Goal: Task Accomplishment & Management: Complete application form

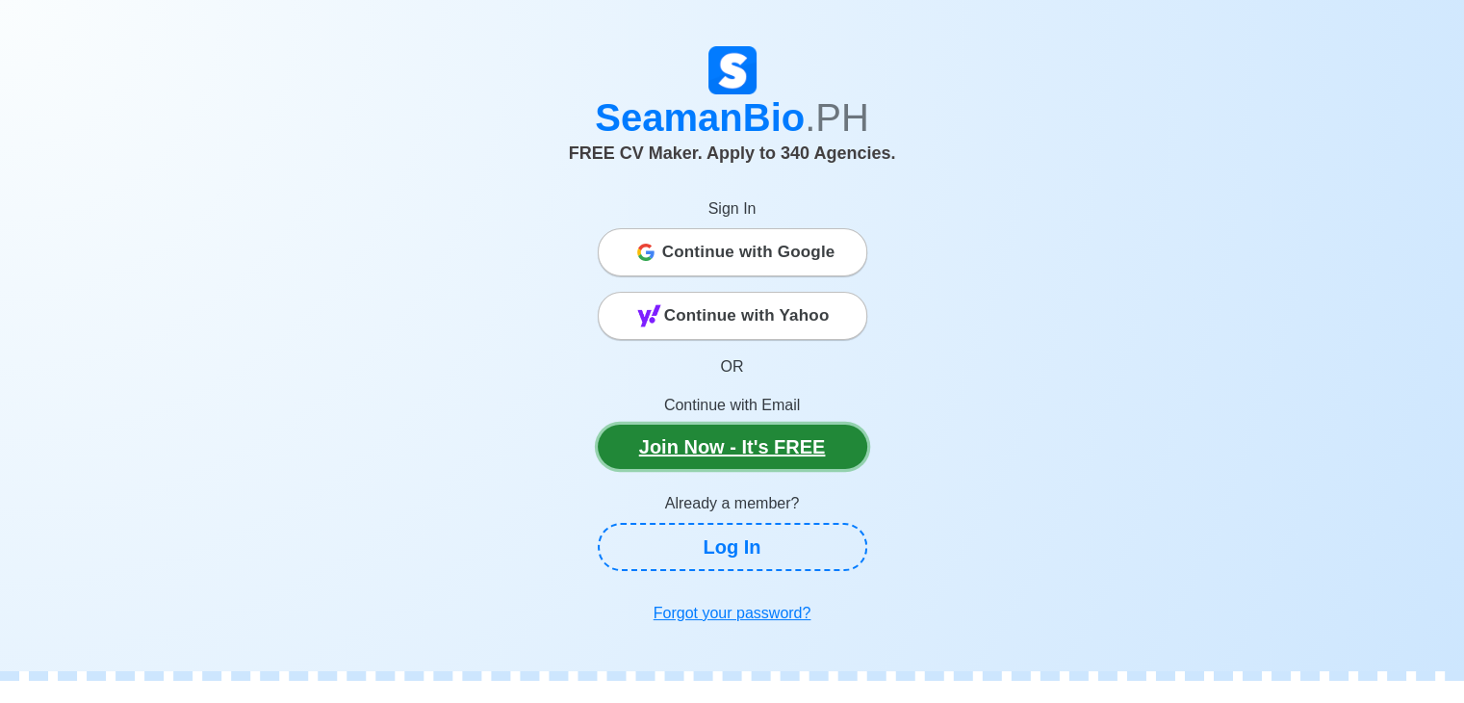
click at [705, 453] on link "Join Now - It's FREE" at bounding box center [733, 447] width 270 height 44
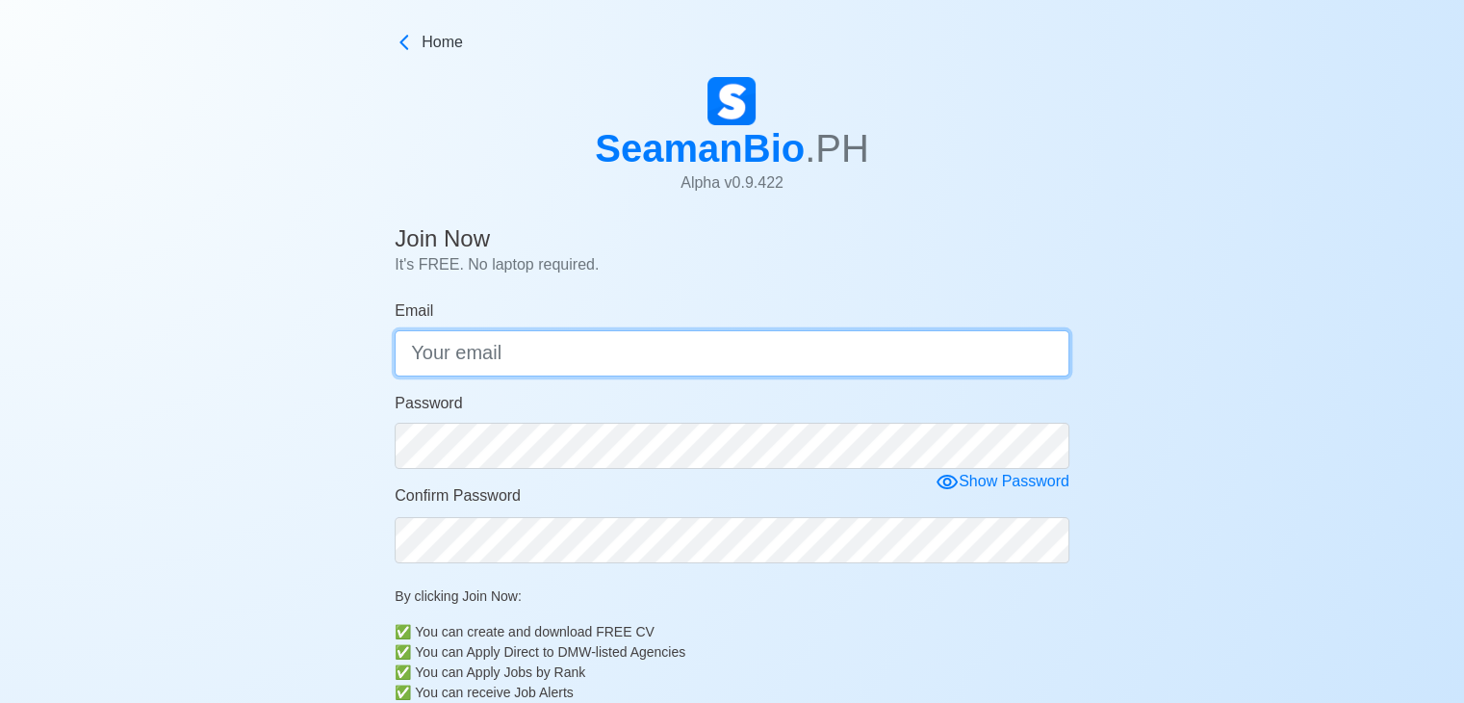
click at [573, 368] on input "Email" at bounding box center [732, 353] width 675 height 46
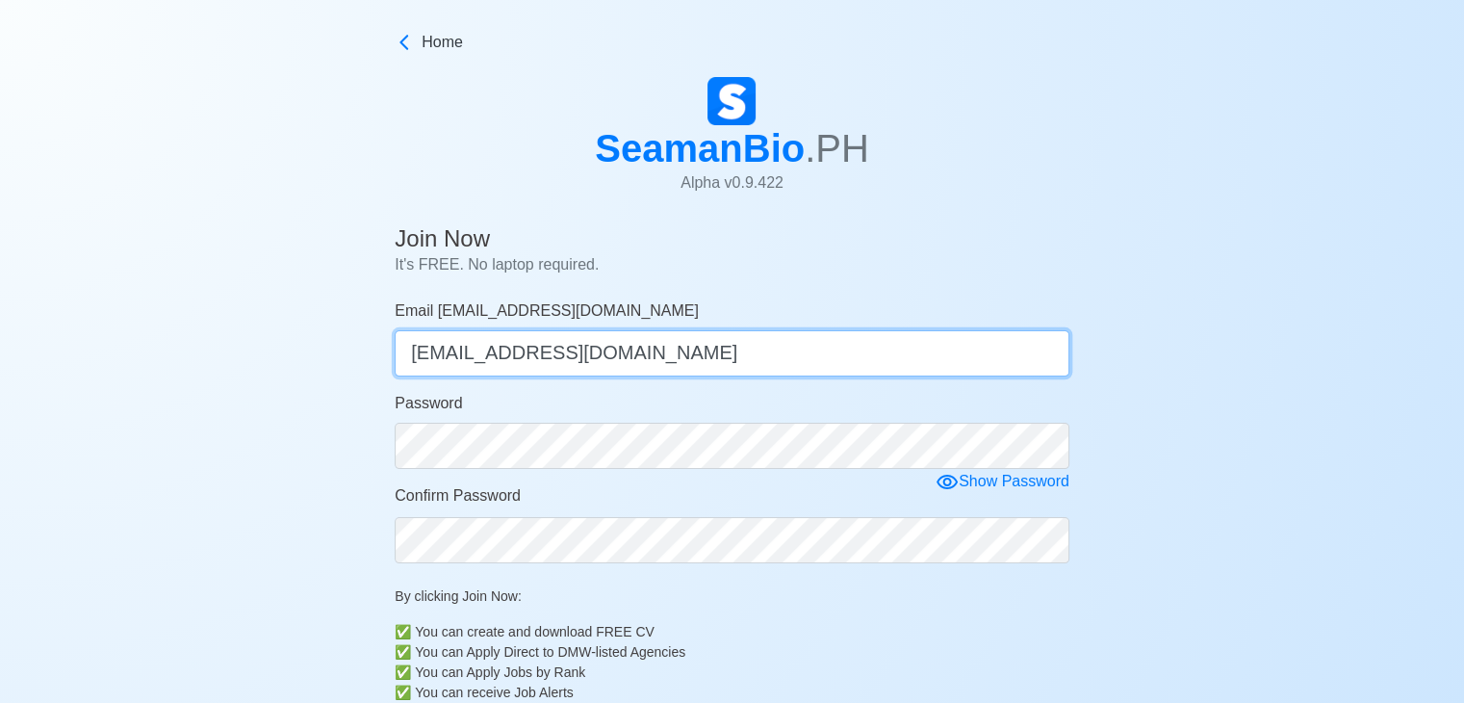
type input "iswimfelixvega14@gmail.com"
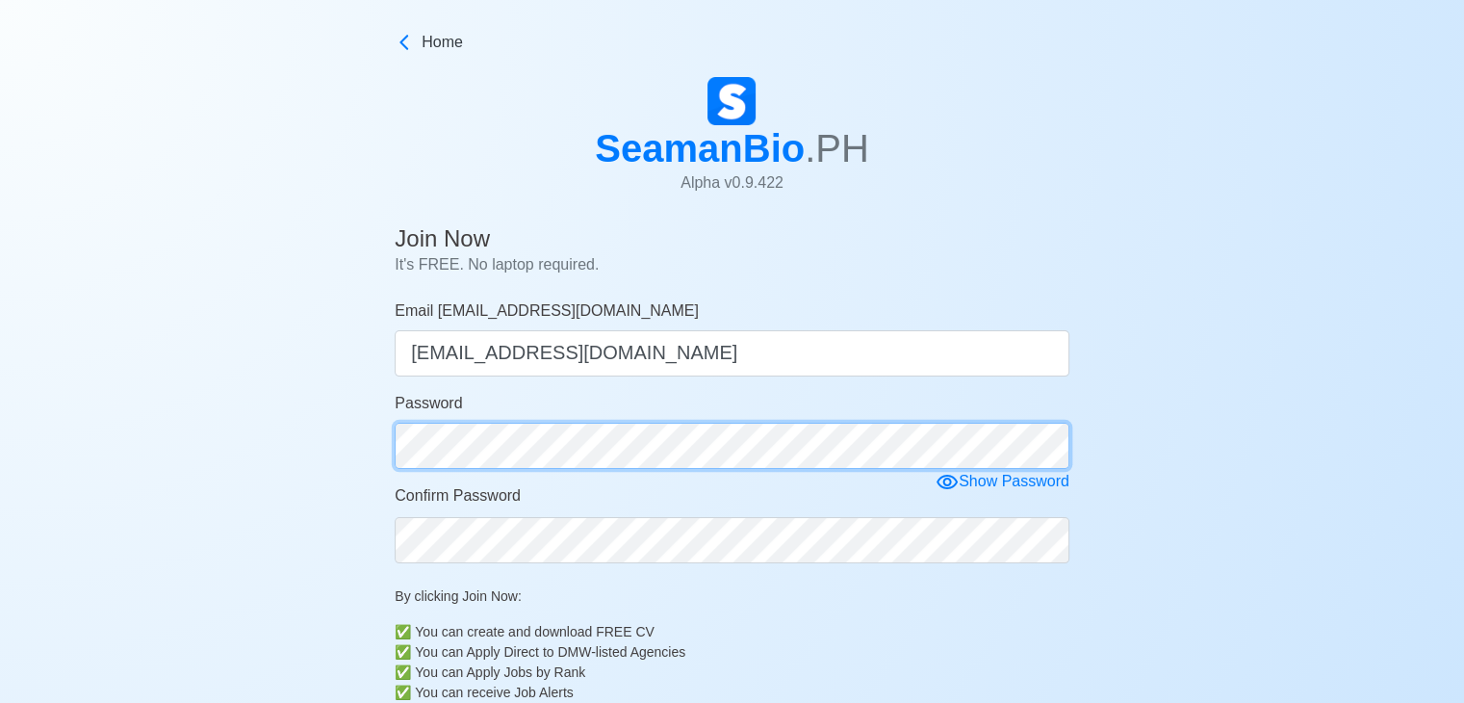
click at [678, 631] on form "Email iswimfelixvega14@gmail.com iswimfelixvega14@gmail.com Password Show Passw…" at bounding box center [732, 545] width 675 height 493
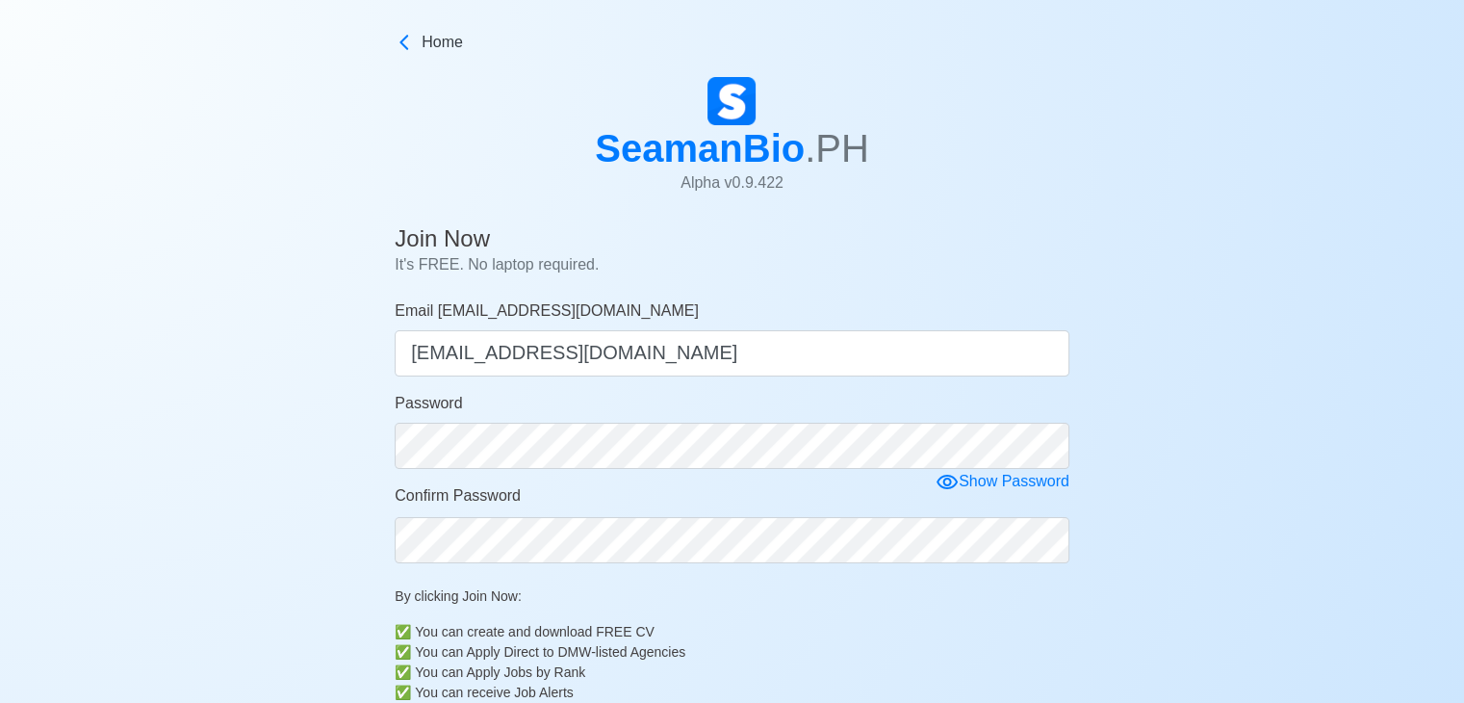
scroll to position [419, 0]
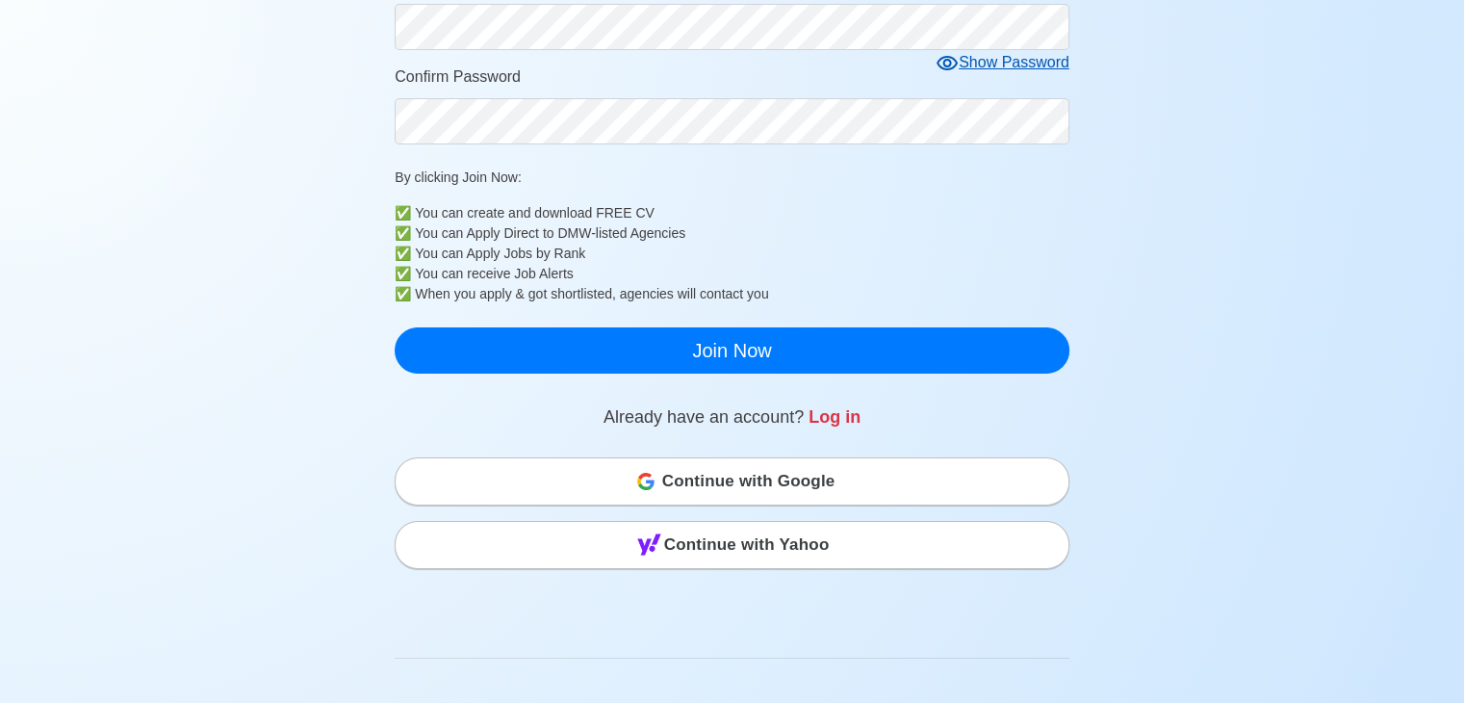
click at [957, 52] on icon at bounding box center [947, 63] width 23 height 23
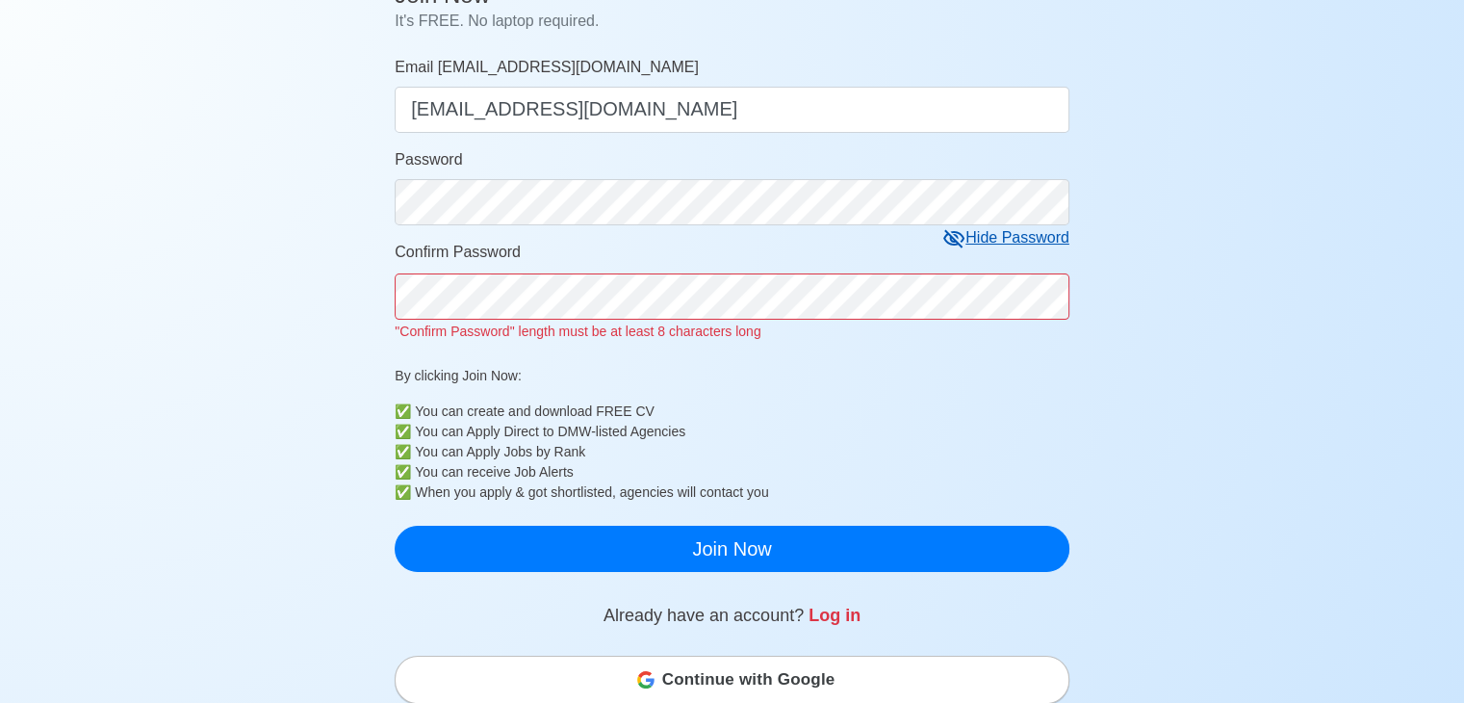
scroll to position [226, 0]
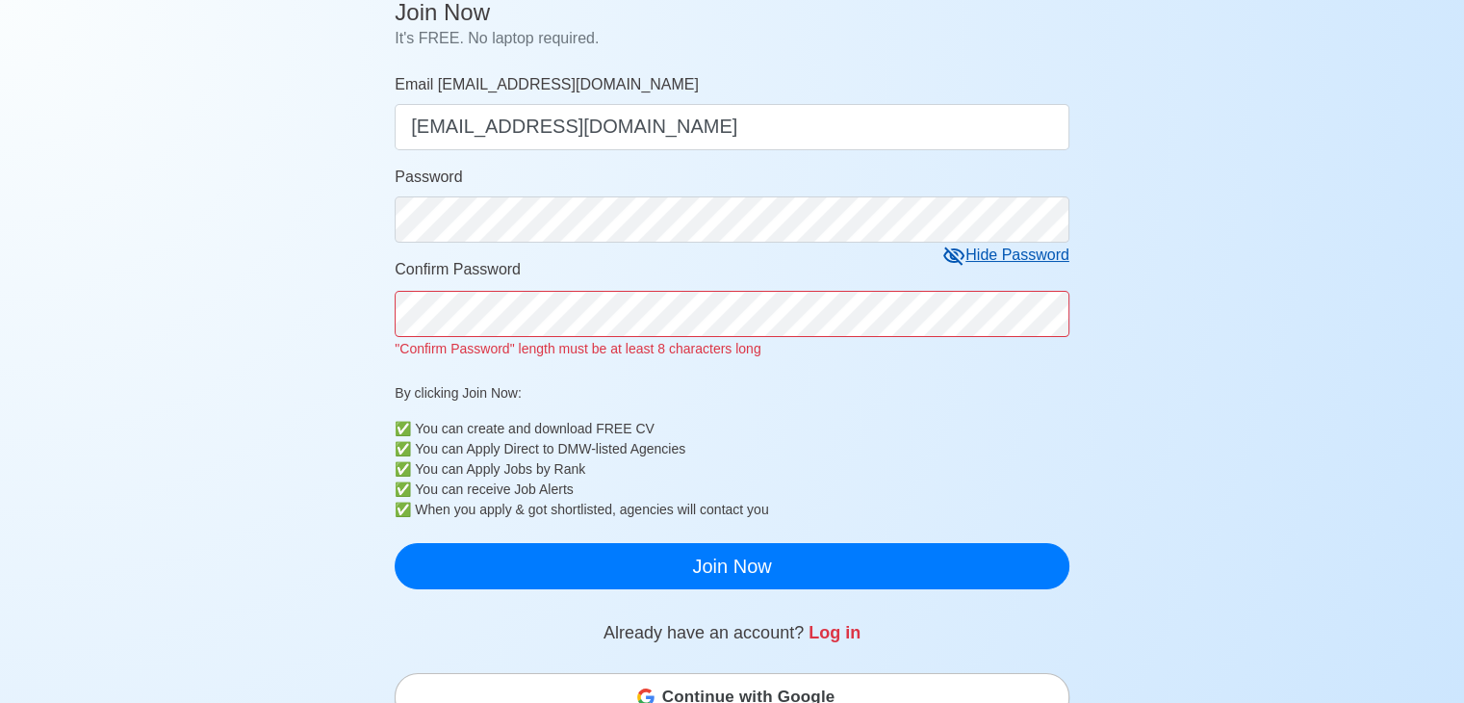
click at [123, 286] on div "Join Now It's FREE. No laptop required. Email iswimfelixvega14@gmail.com iswimf…" at bounding box center [732, 548] width 1464 height 1114
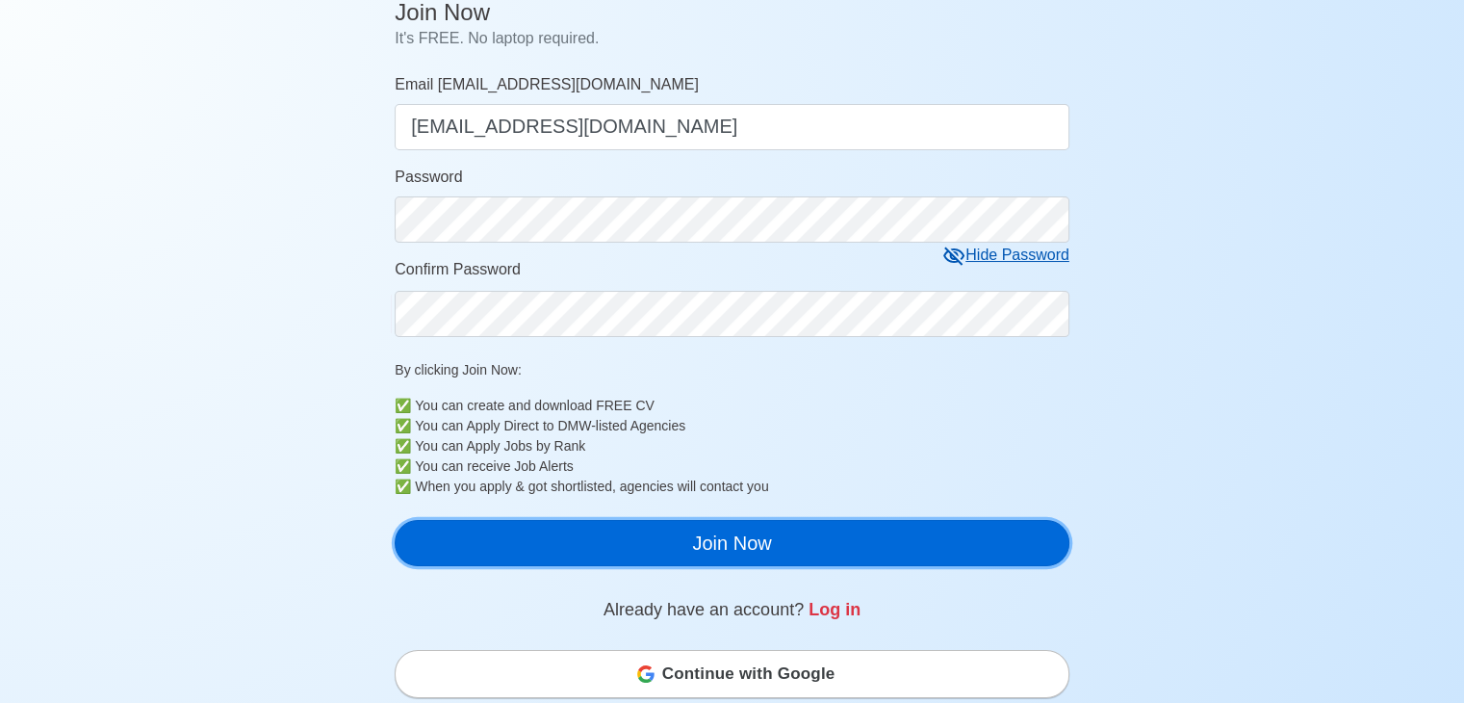
click at [699, 566] on button "Join Now" at bounding box center [732, 543] width 675 height 46
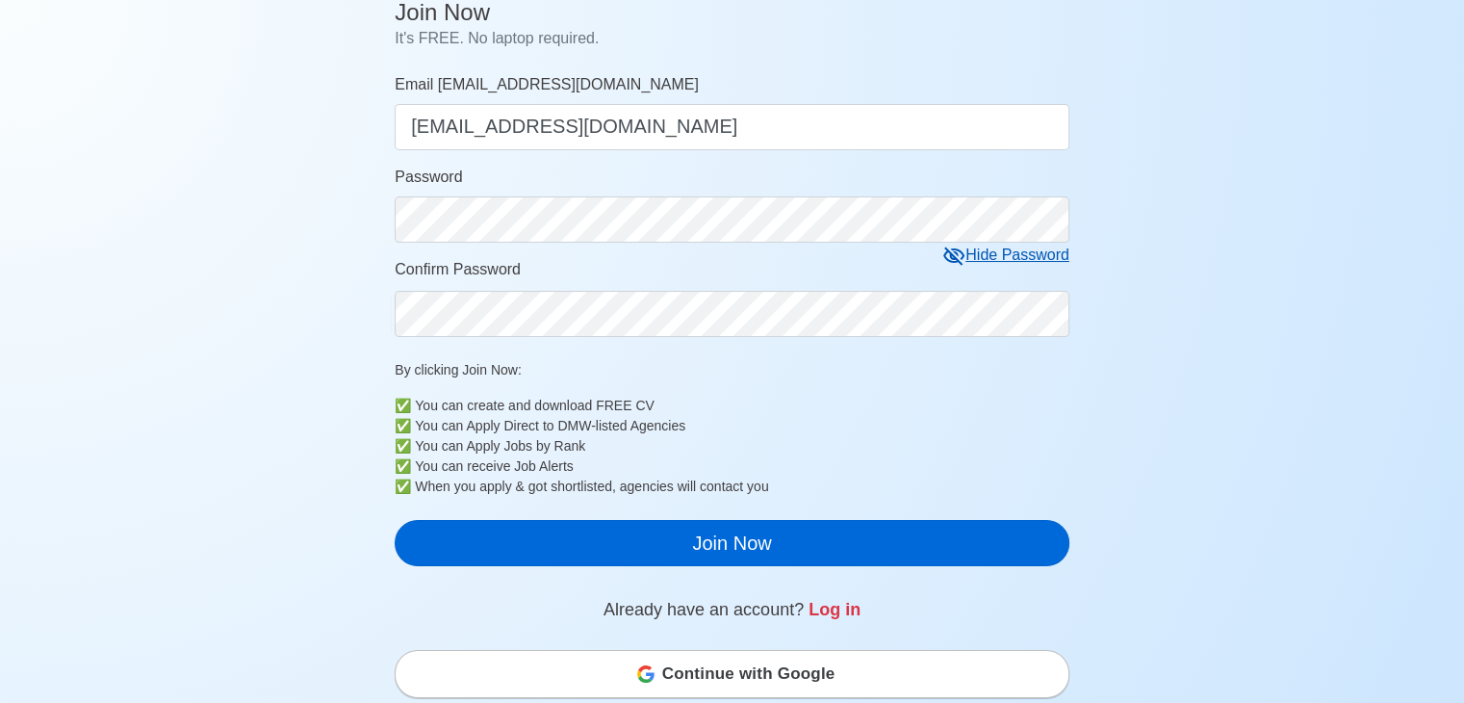
scroll to position [23, 0]
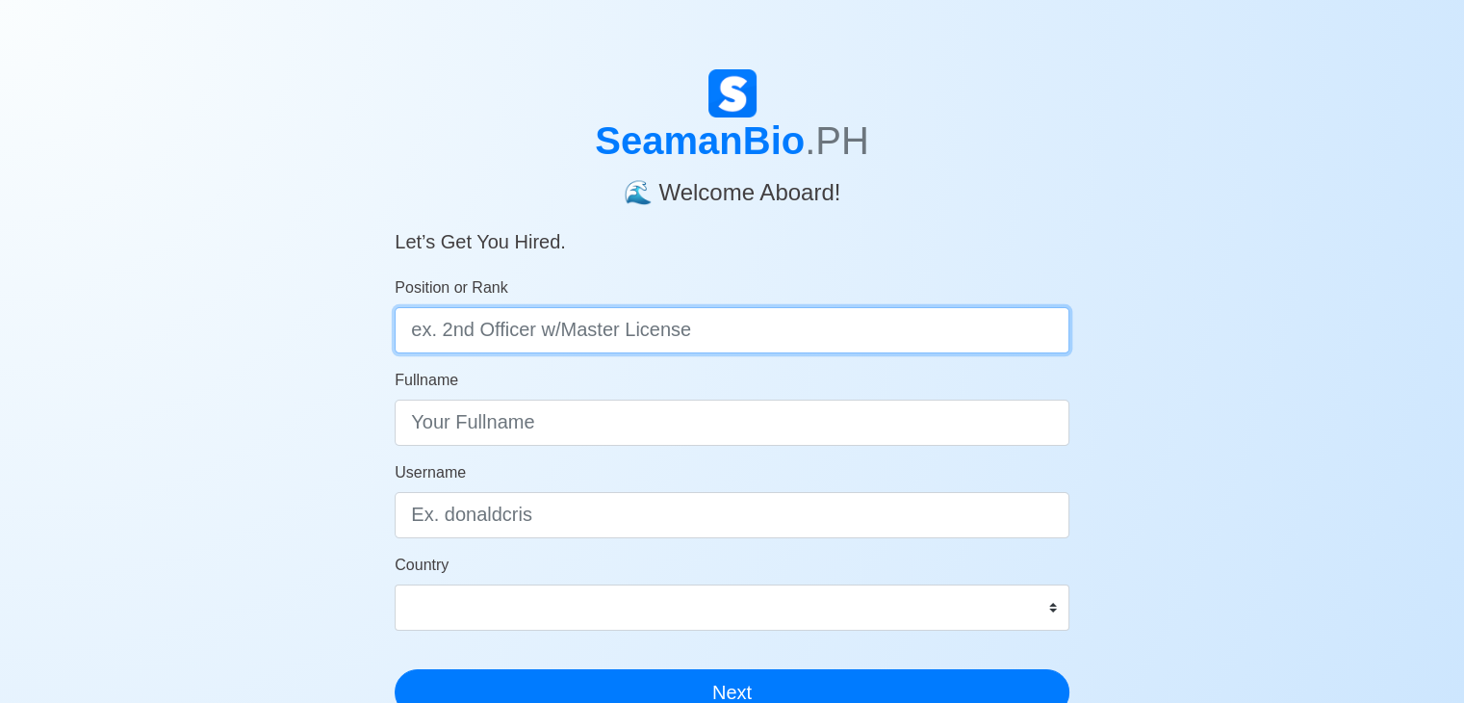
click at [678, 328] on input "Position or Rank" at bounding box center [732, 330] width 675 height 46
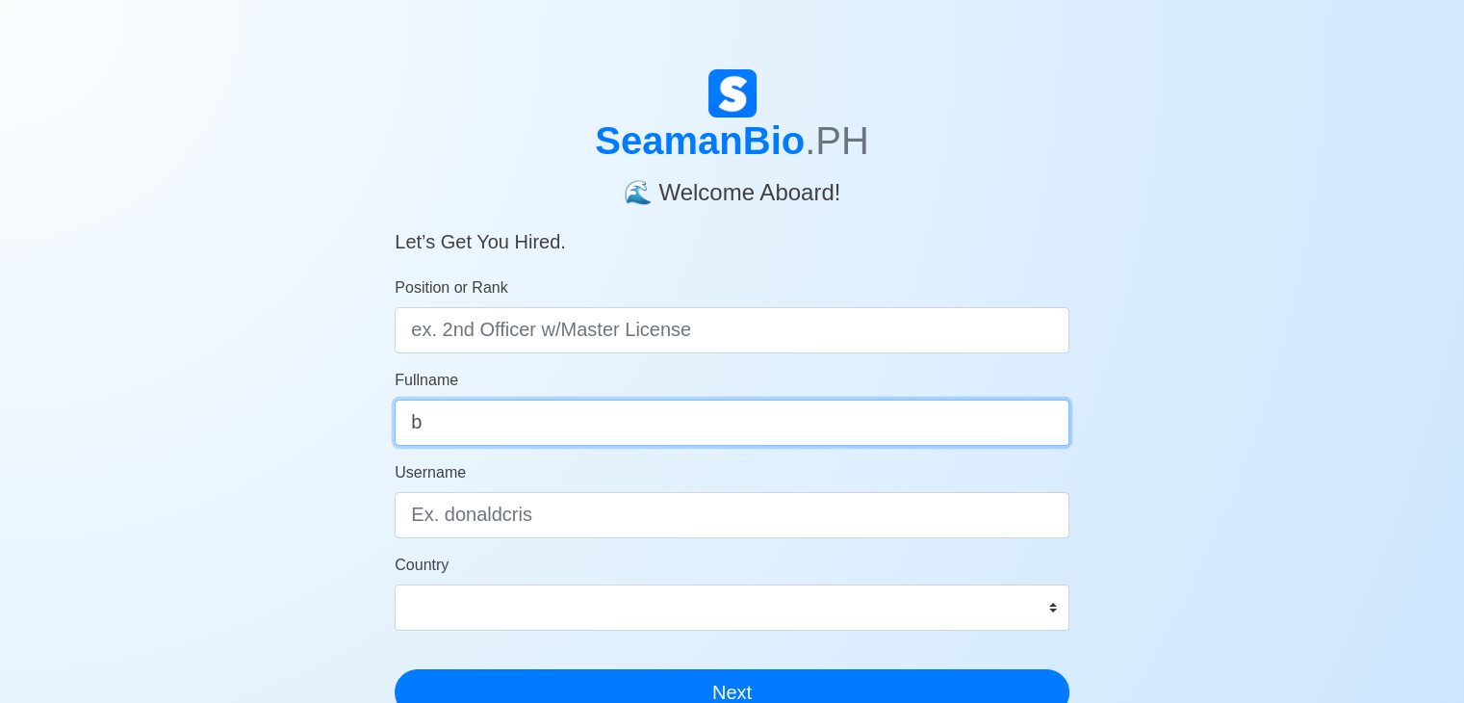
type input "b"
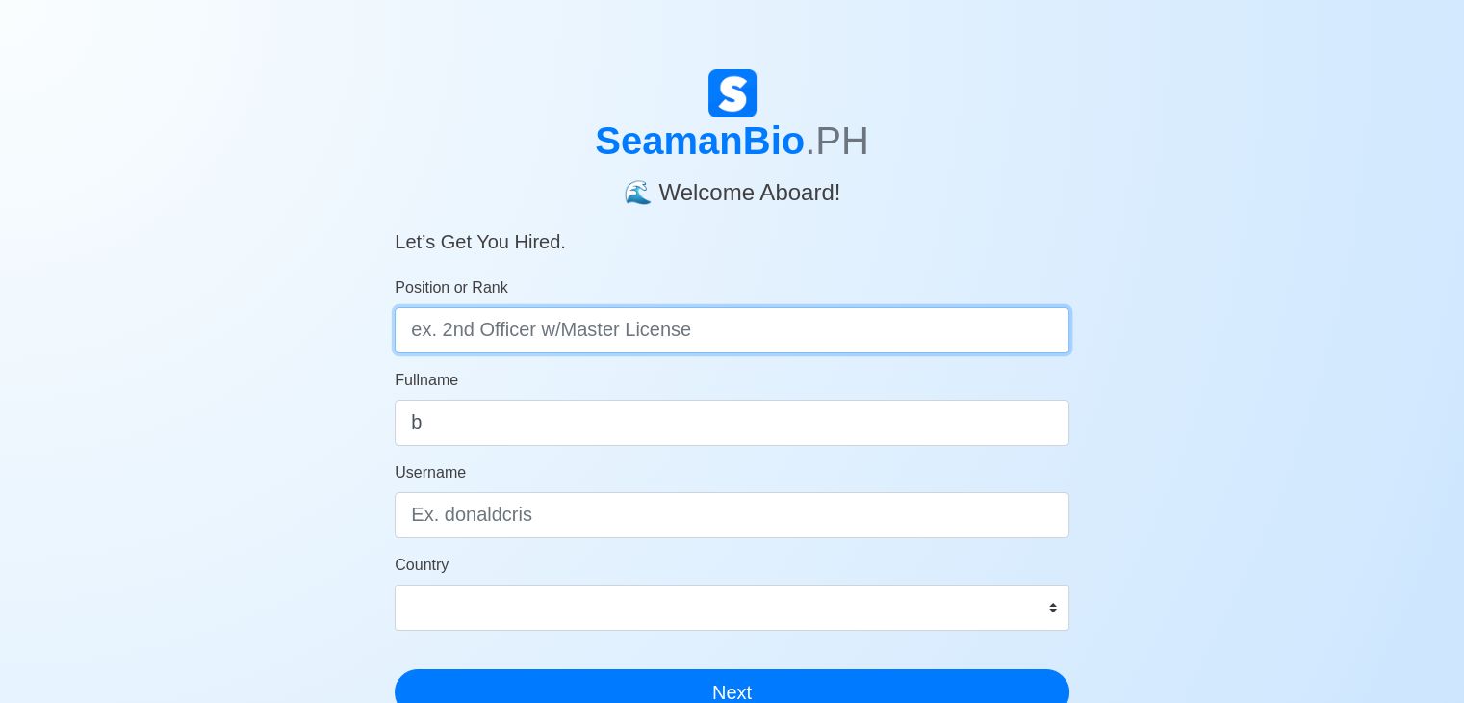
click at [678, 328] on input "Position or Rank" at bounding box center [732, 330] width 675 height 46
type input "AB-[PERSON_NAME]"
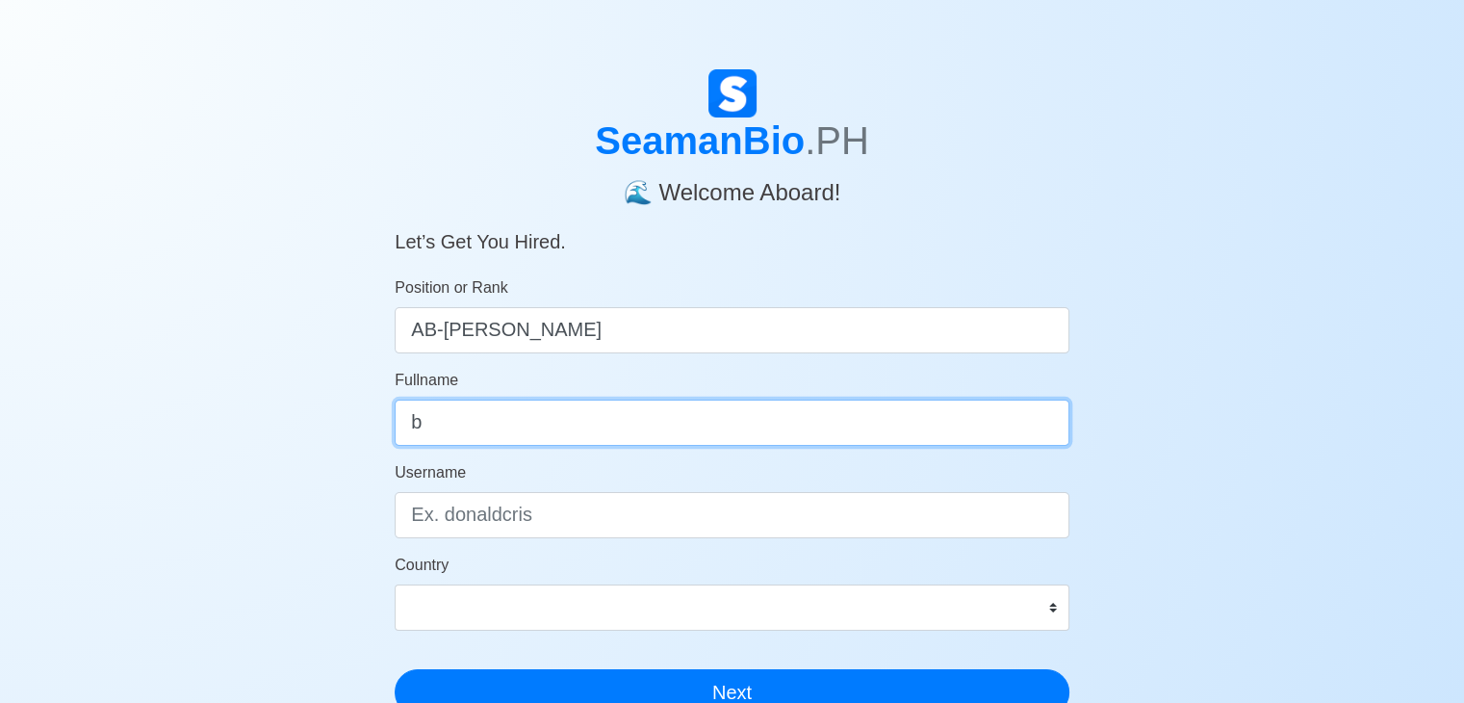
click at [605, 431] on input "b" at bounding box center [732, 422] width 675 height 46
type input "f"
type input "[PERSON_NAME] [PERSON_NAME]"
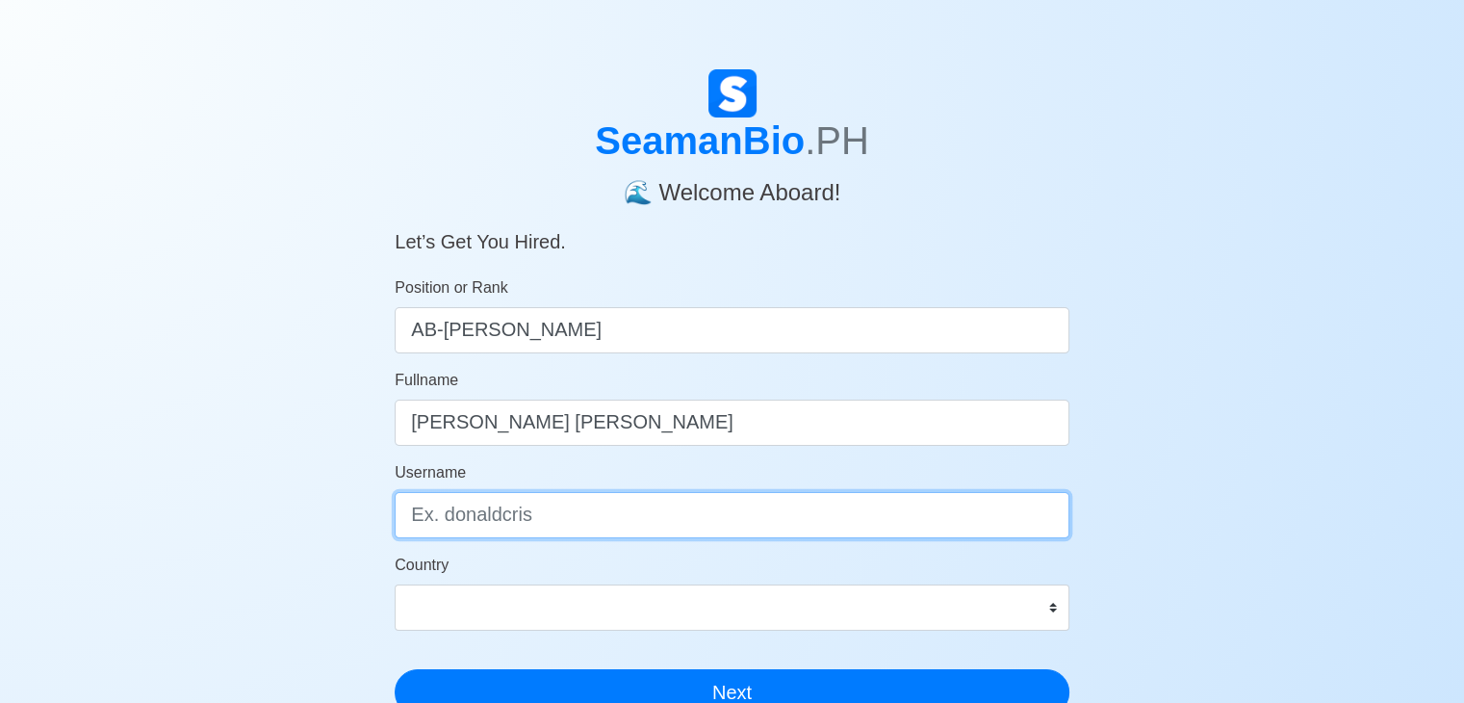
click at [565, 518] on input "Username" at bounding box center [732, 515] width 675 height 46
type input "k"
type input "kingking"
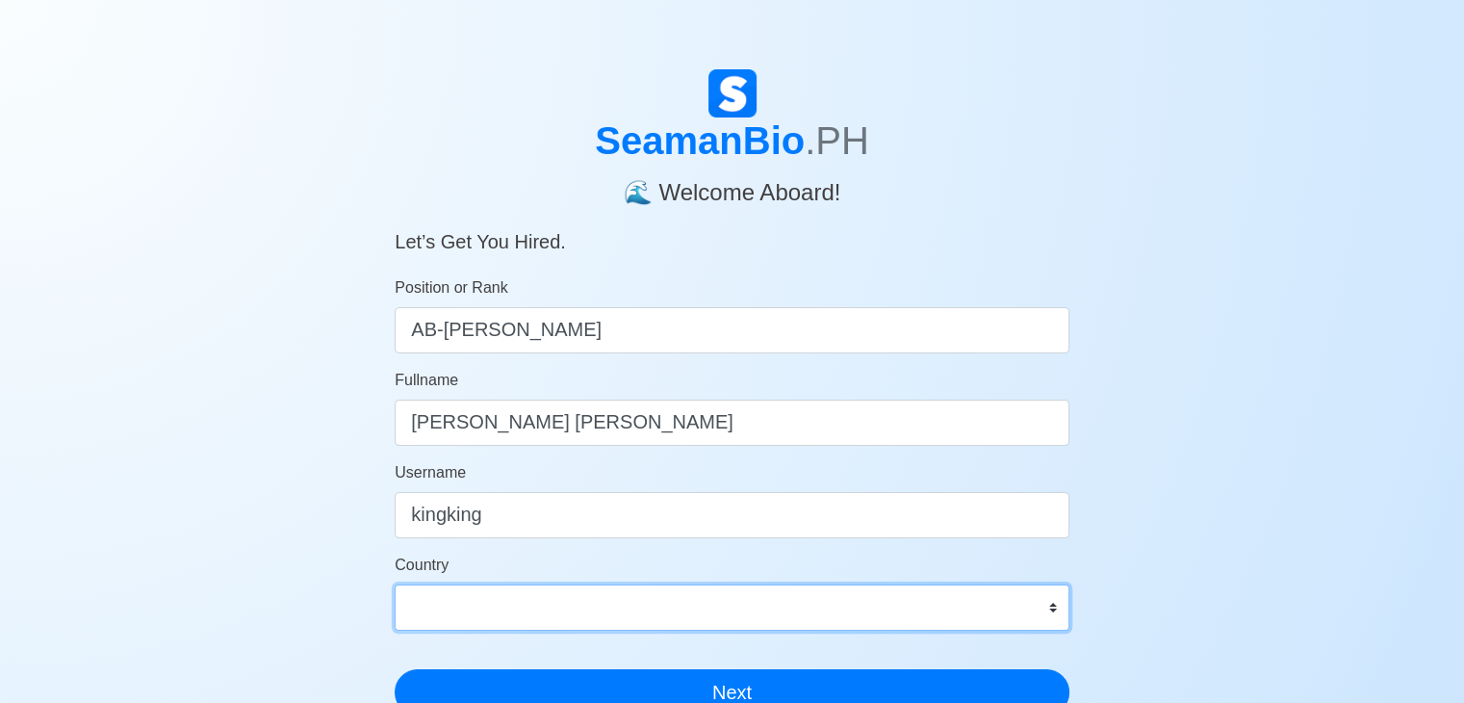
click at [540, 607] on select "[GEOGRAPHIC_DATA] [GEOGRAPHIC_DATA] [GEOGRAPHIC_DATA] [GEOGRAPHIC_DATA] [US_STA…" at bounding box center [732, 607] width 675 height 46
select select "PH"
click at [395, 584] on select "[GEOGRAPHIC_DATA] [GEOGRAPHIC_DATA] [GEOGRAPHIC_DATA] [GEOGRAPHIC_DATA] [US_STA…" at bounding box center [732, 607] width 675 height 46
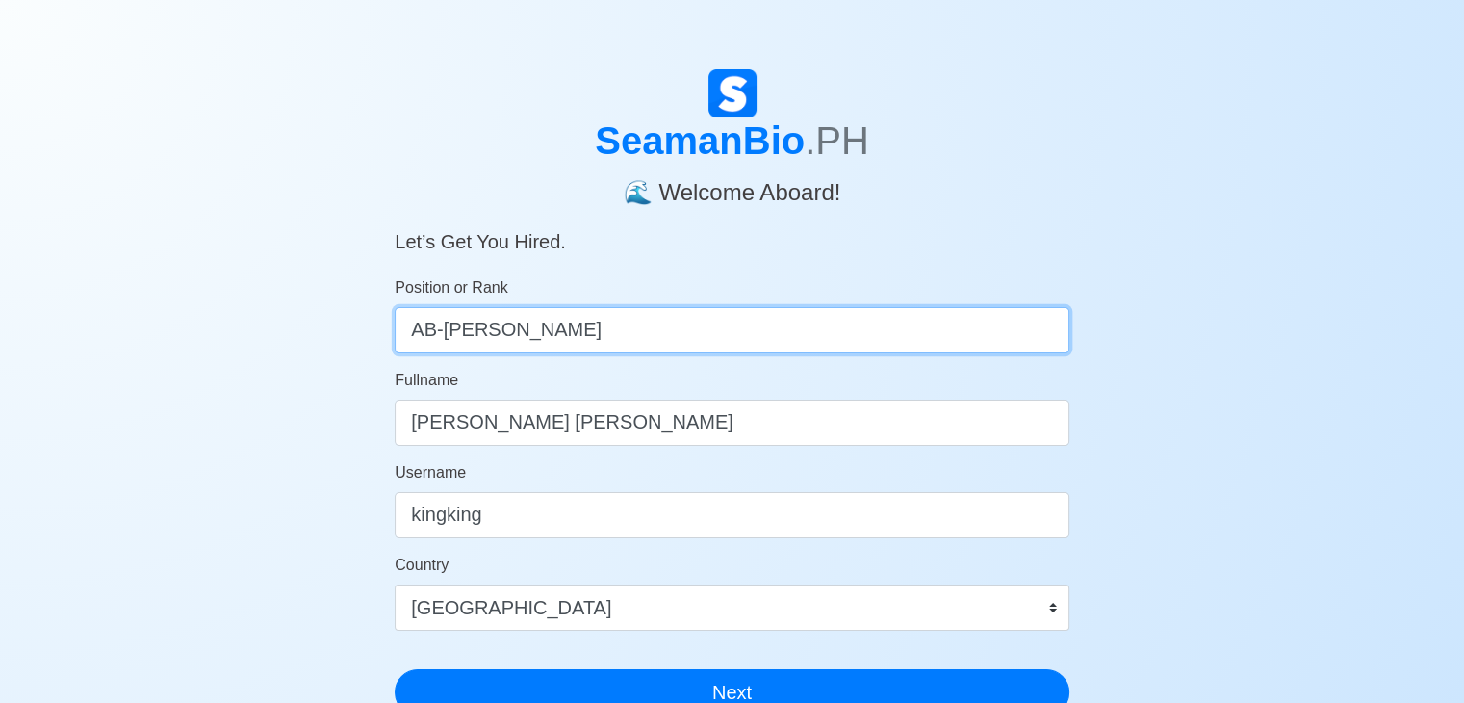
click at [448, 331] on input "AB-[PERSON_NAME]" at bounding box center [732, 330] width 675 height 46
click at [447, 333] on input "AB-[PERSON_NAME]" at bounding box center [732, 330] width 675 height 46
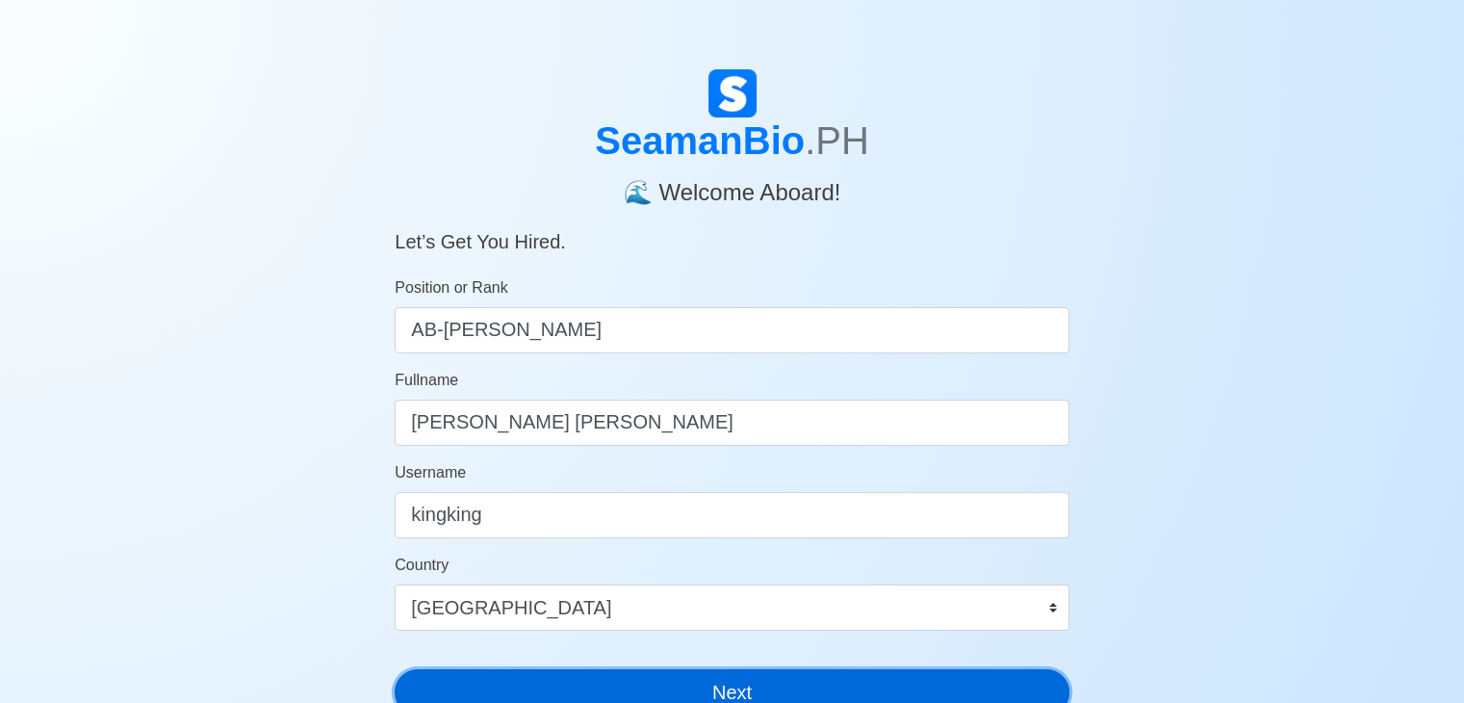
click at [887, 679] on button "Next" at bounding box center [732, 692] width 675 height 46
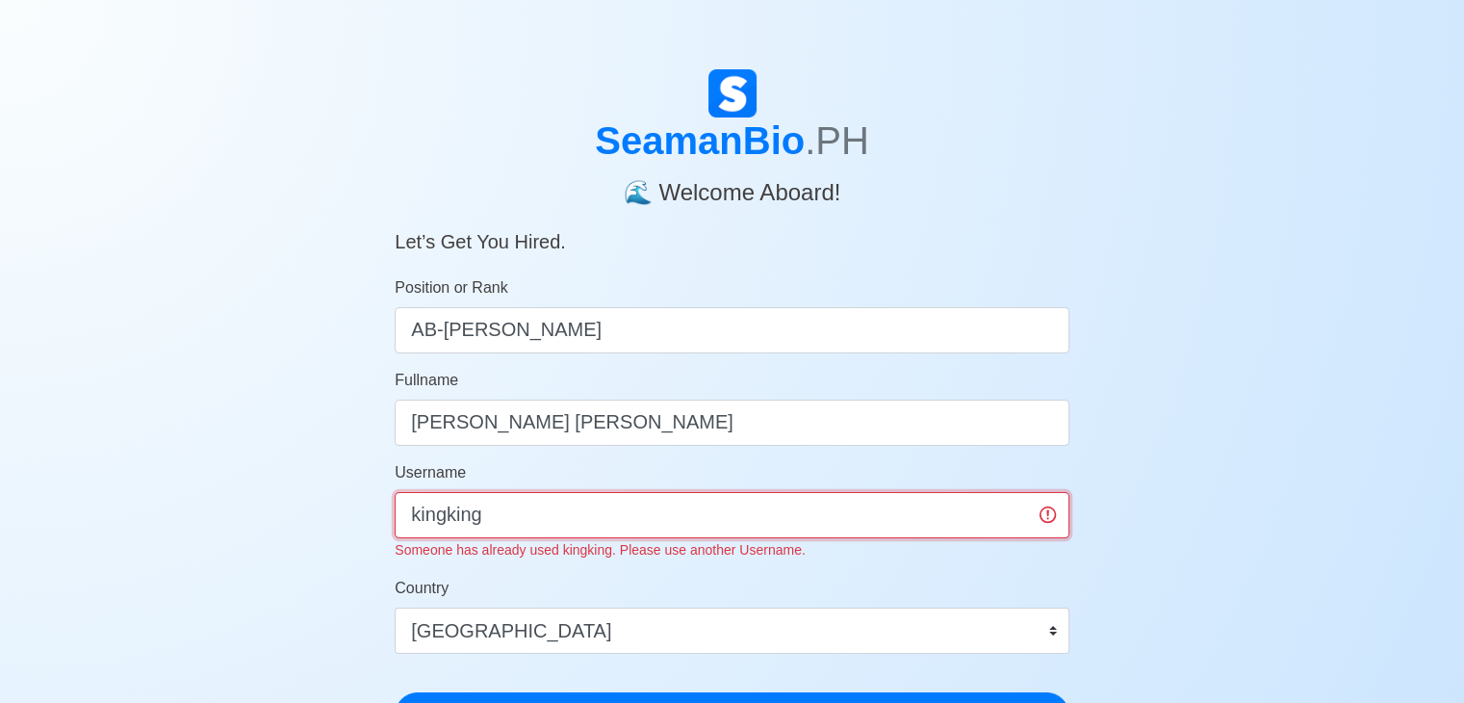
click at [599, 522] on input "kingking" at bounding box center [732, 515] width 675 height 46
type input "k"
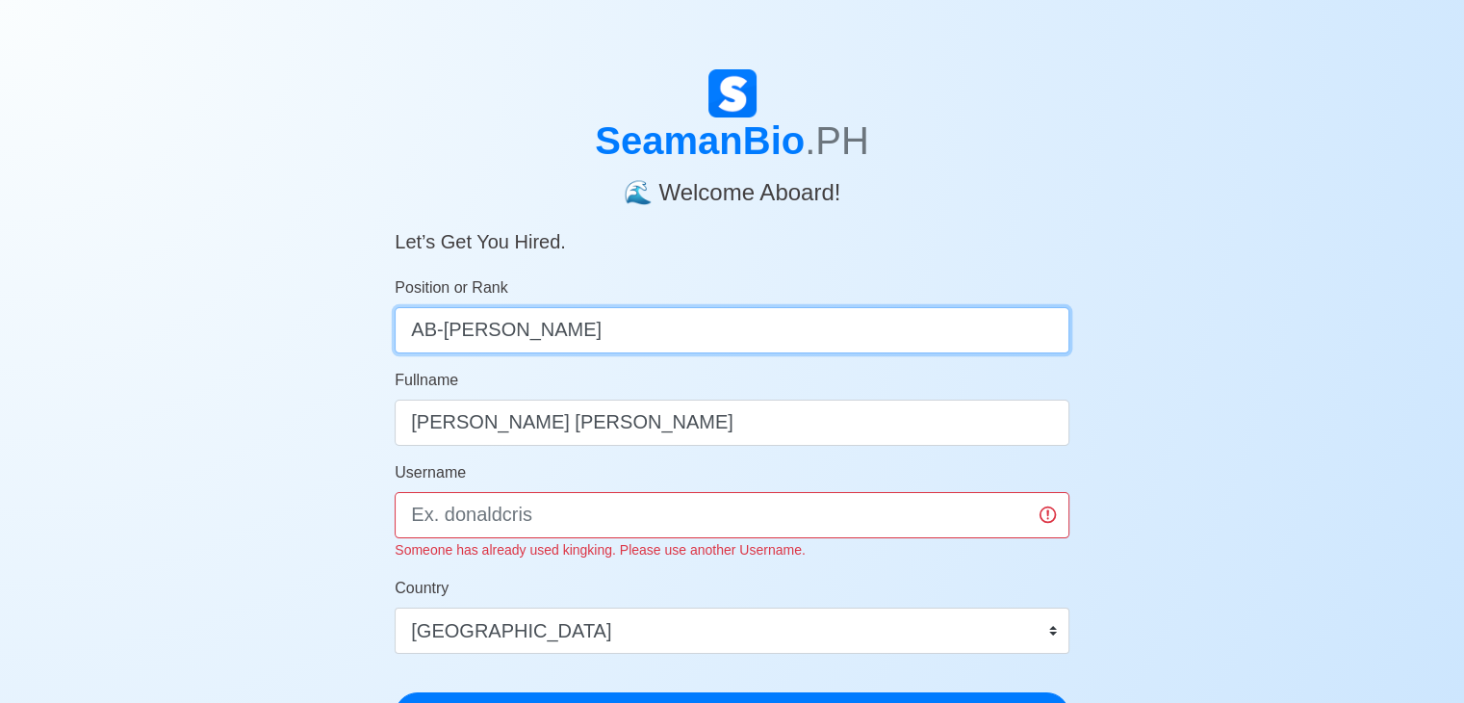
click at [444, 331] on input "AB-[PERSON_NAME]" at bounding box center [732, 330] width 675 height 46
click at [668, 332] on input "[PERSON_NAME]" at bounding box center [732, 330] width 675 height 46
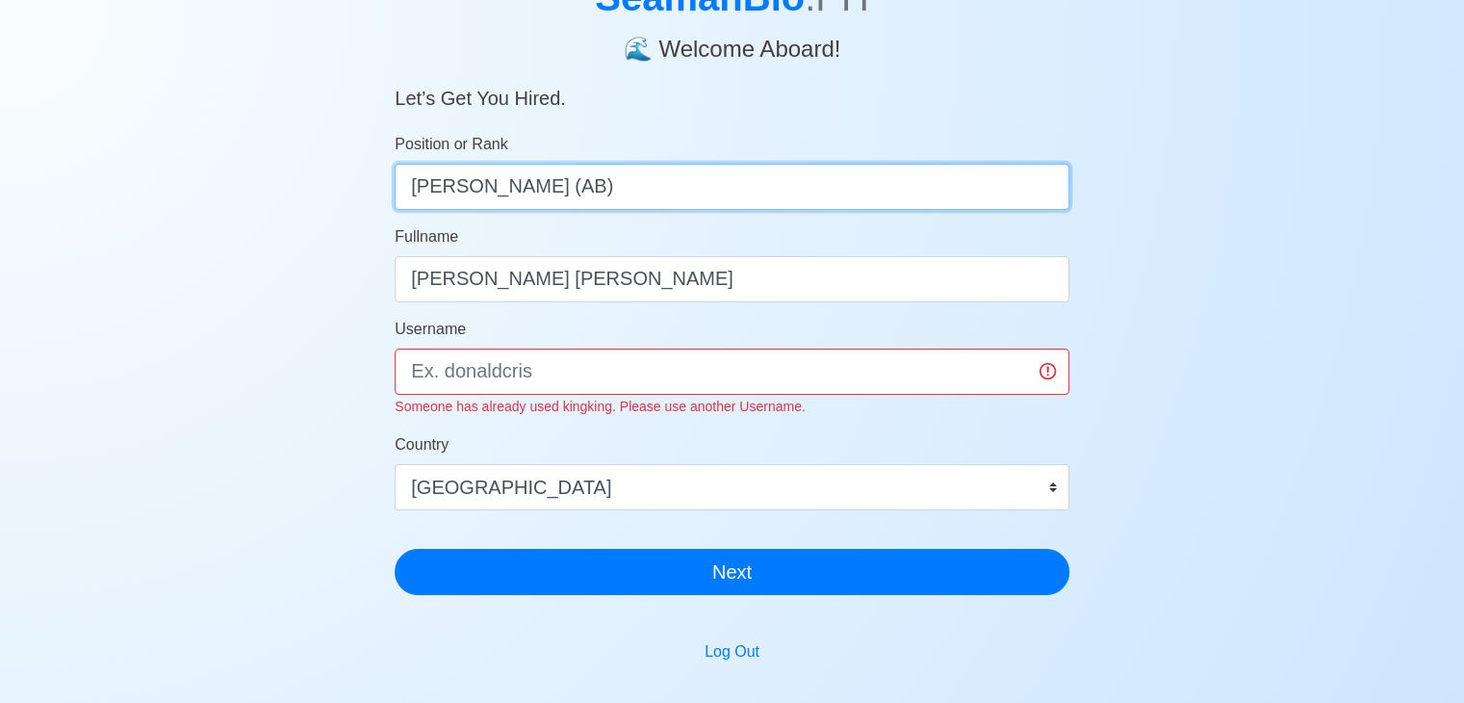
scroll to position [154, 0]
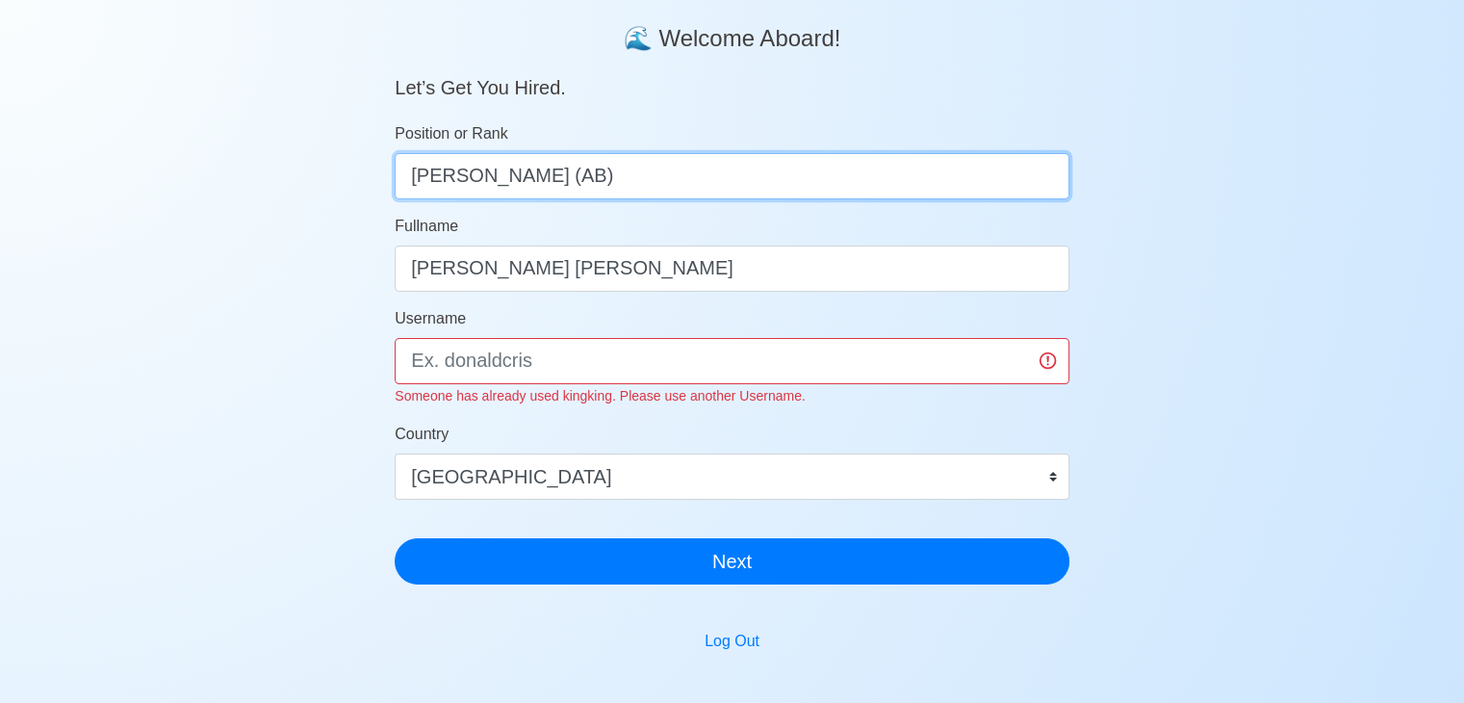
type input "[PERSON_NAME] (AB)"
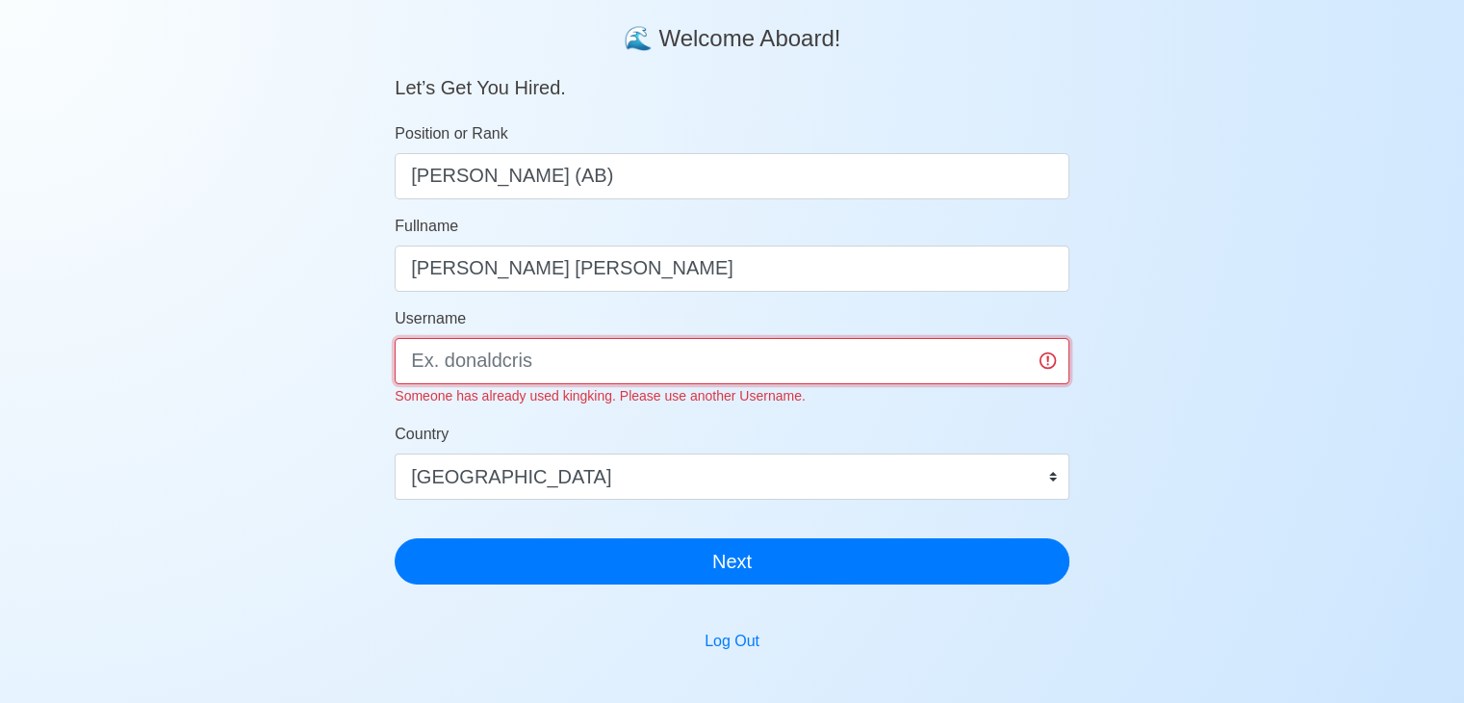
click at [768, 364] on input "Username" at bounding box center [732, 361] width 675 height 46
type input "f"
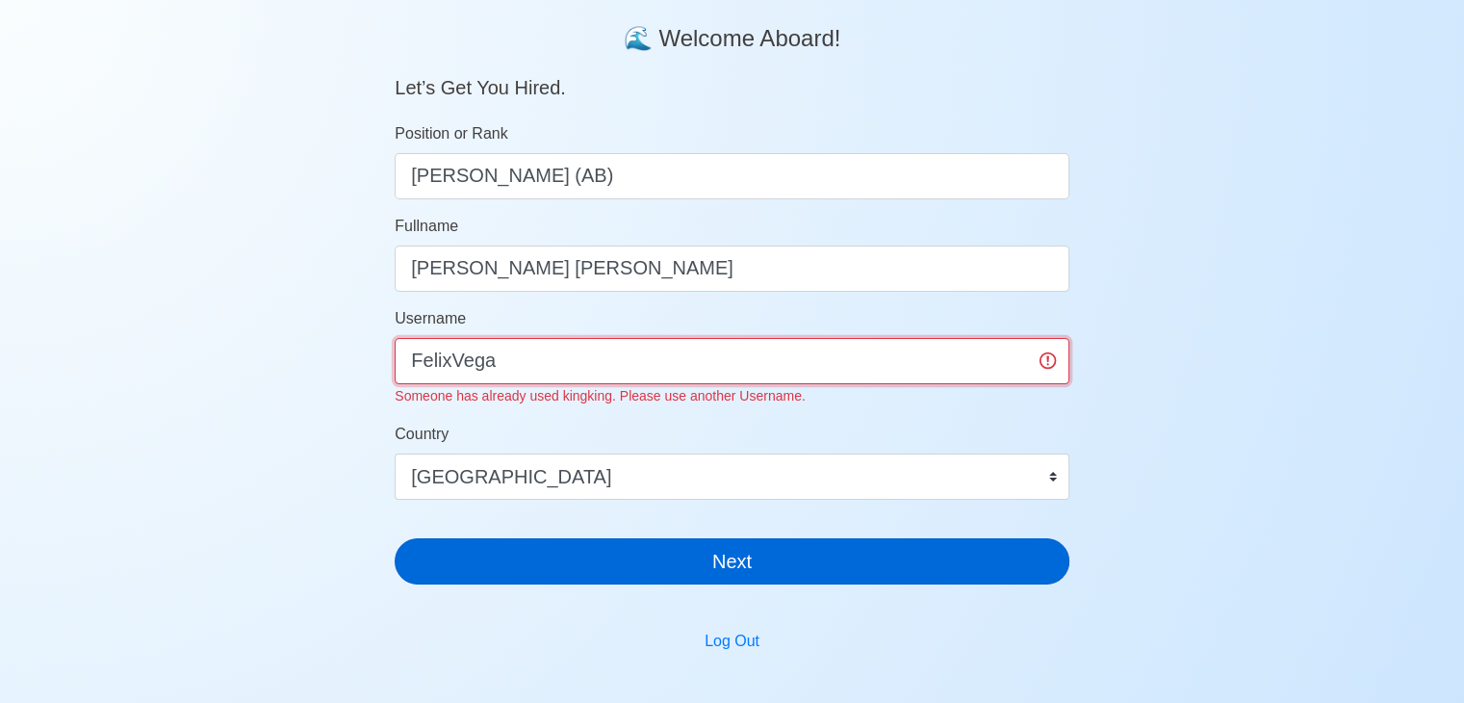
type input "FelixVega"
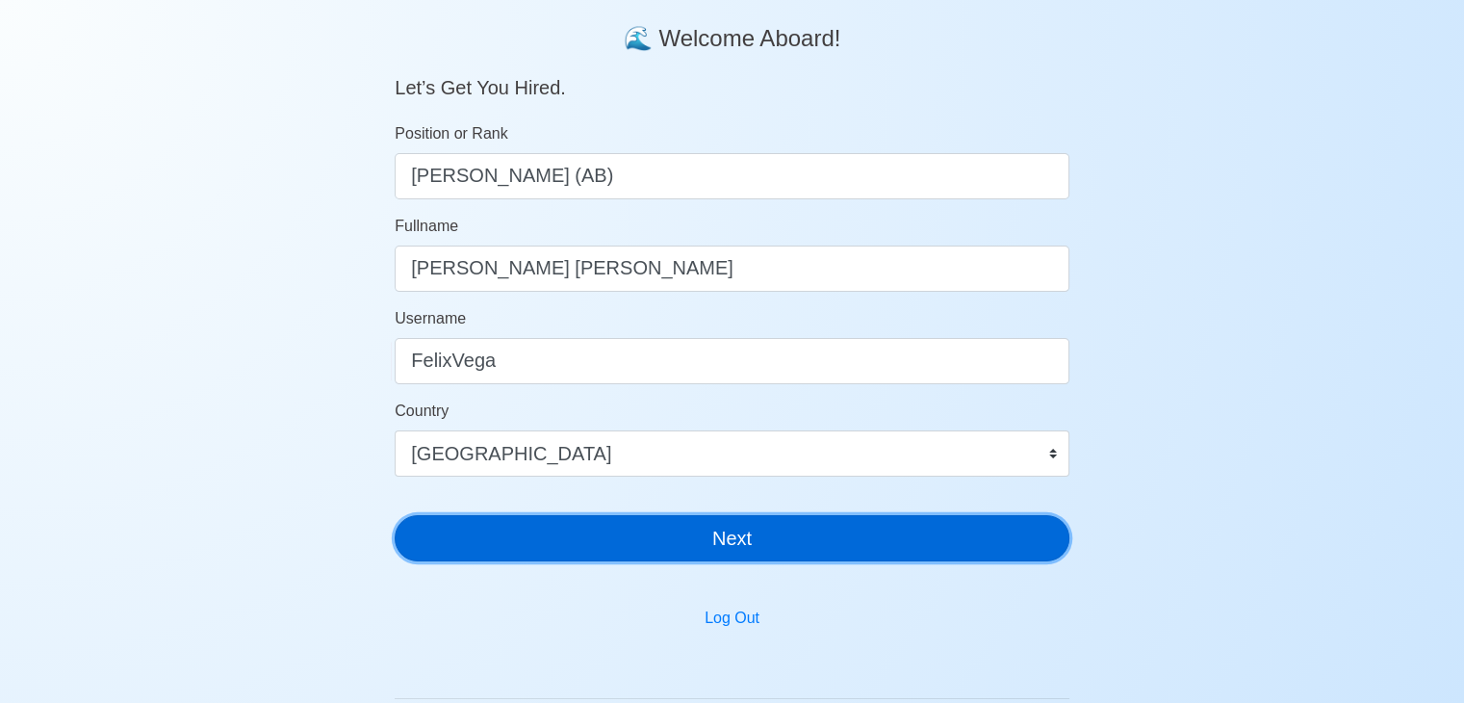
click at [701, 551] on button "Next" at bounding box center [732, 538] width 675 height 46
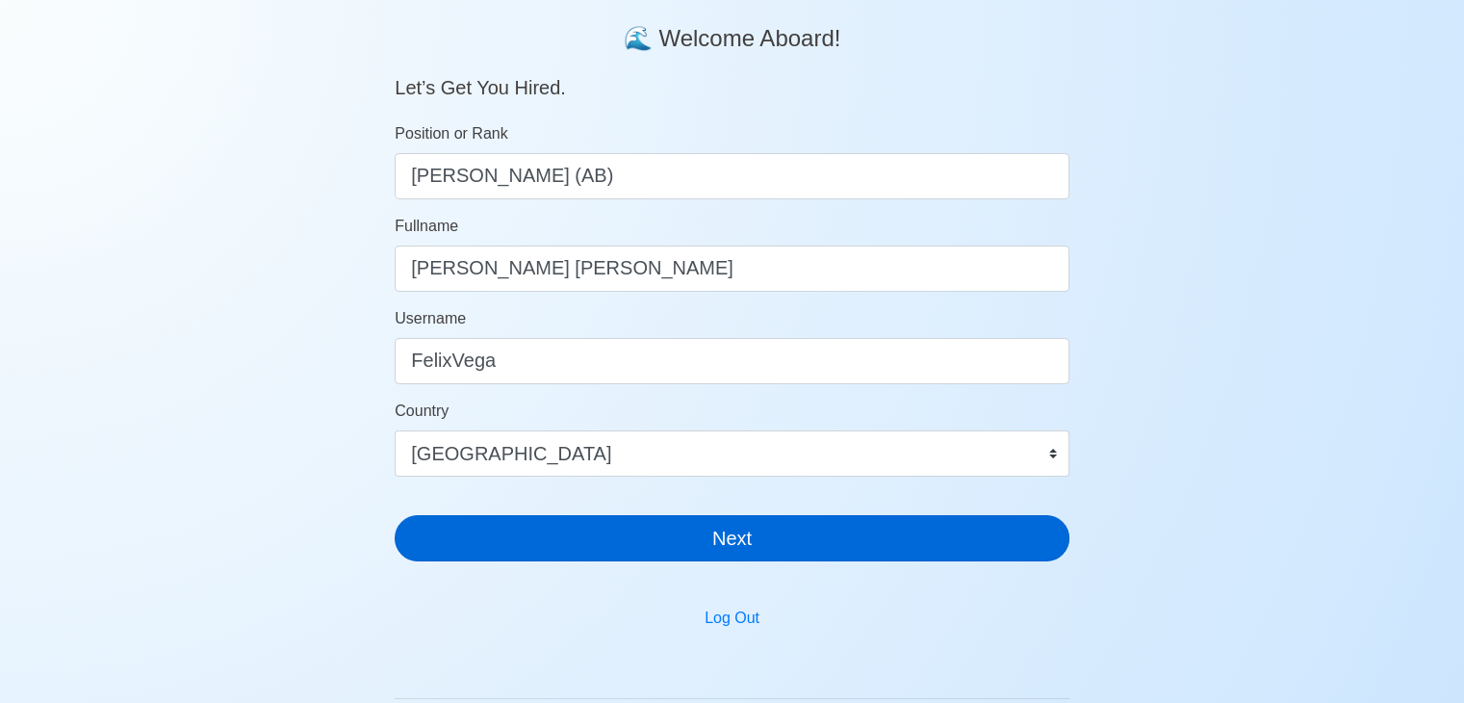
scroll to position [23, 0]
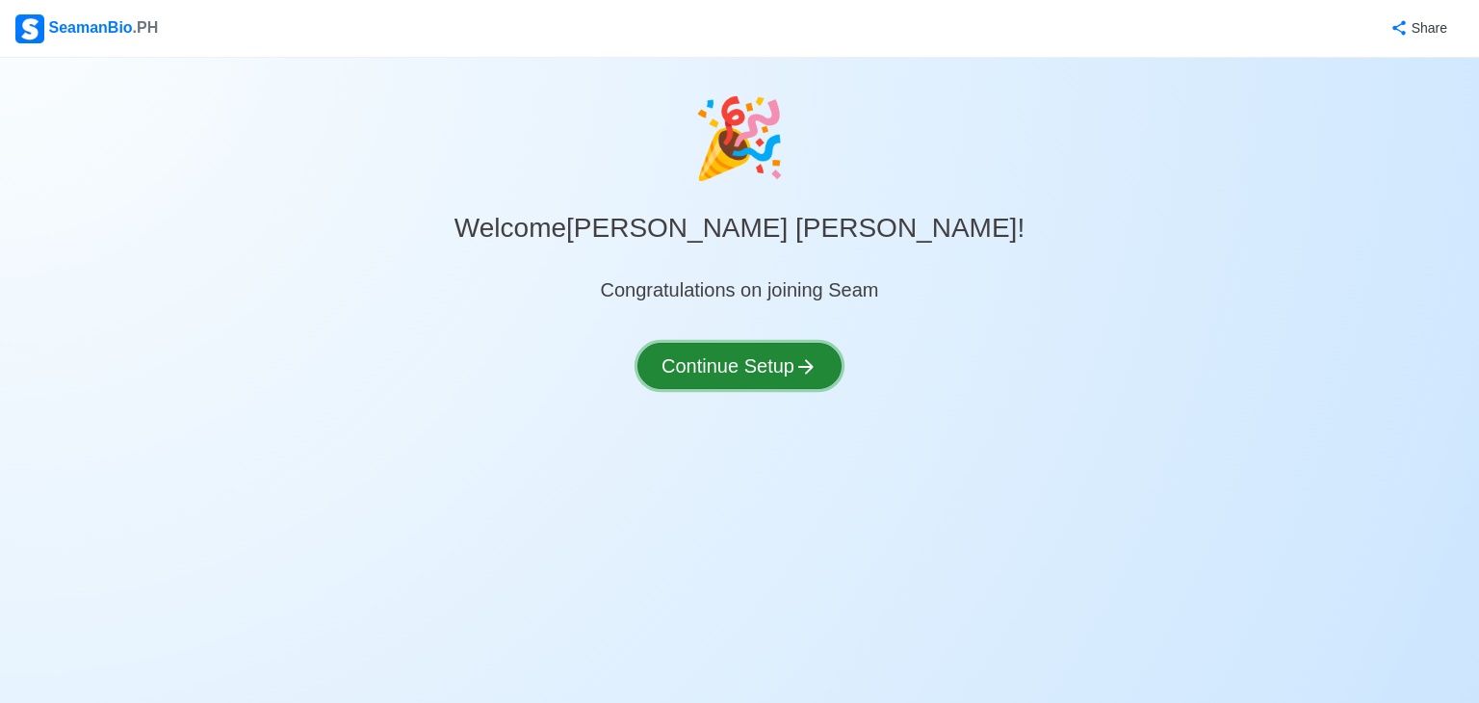
click at [743, 363] on button "Continue Setup" at bounding box center [739, 366] width 204 height 46
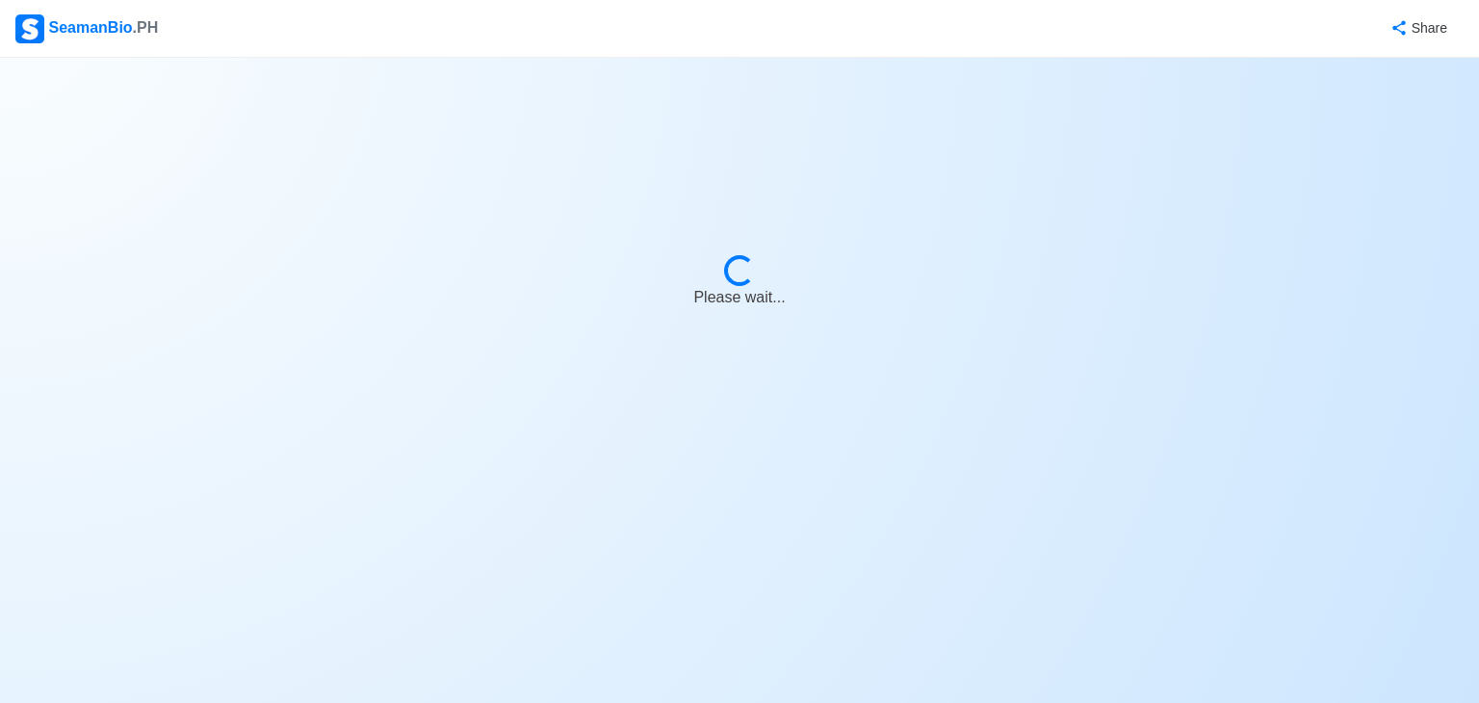
select select "Visible for Hiring"
select select "PH"
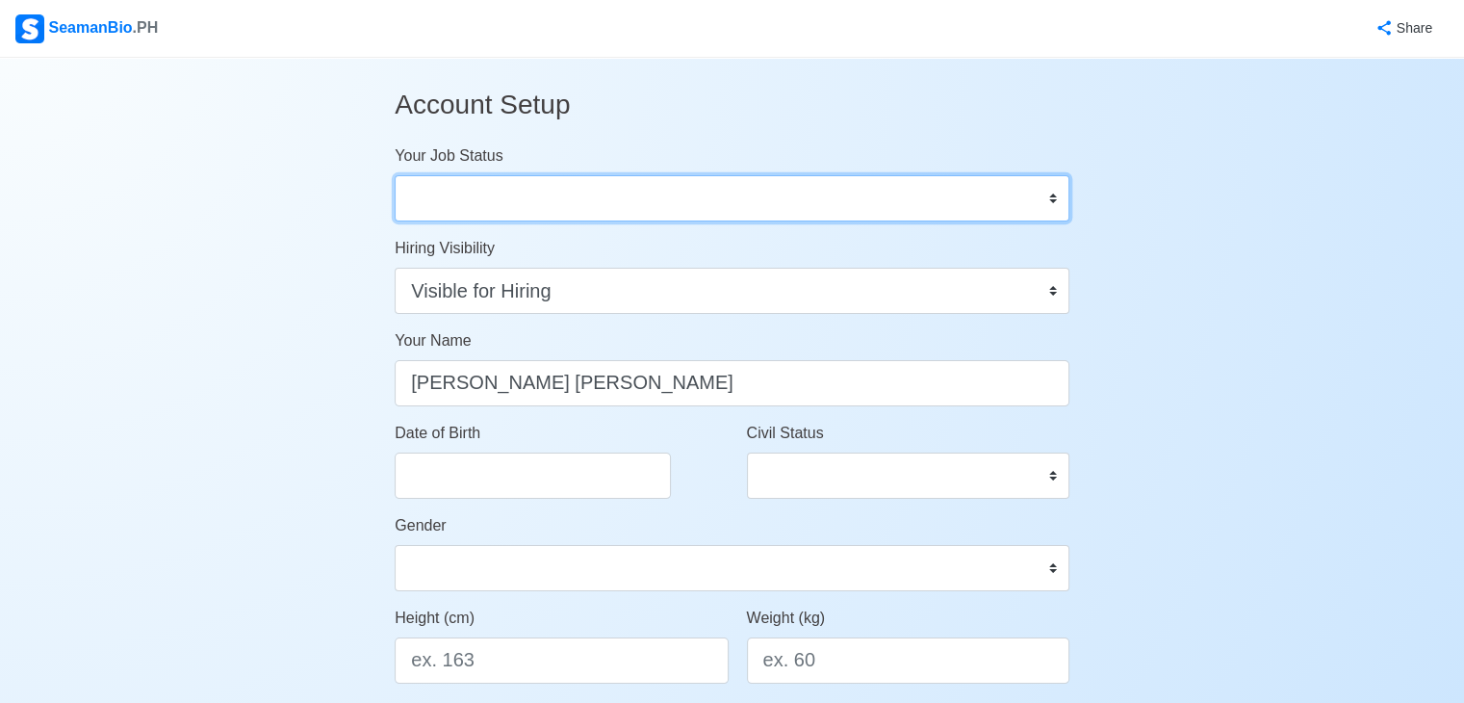
click at [635, 197] on select "Onboard Actively Looking for Job Not Looking for Job" at bounding box center [732, 198] width 675 height 46
click at [747, 209] on select "Onboard Actively Looking for Job Not Looking for Job" at bounding box center [732, 198] width 675 height 46
select select "Actively Looking for Job"
click at [395, 175] on select "Onboard Actively Looking for Job Not Looking for Job" at bounding box center [732, 198] width 675 height 46
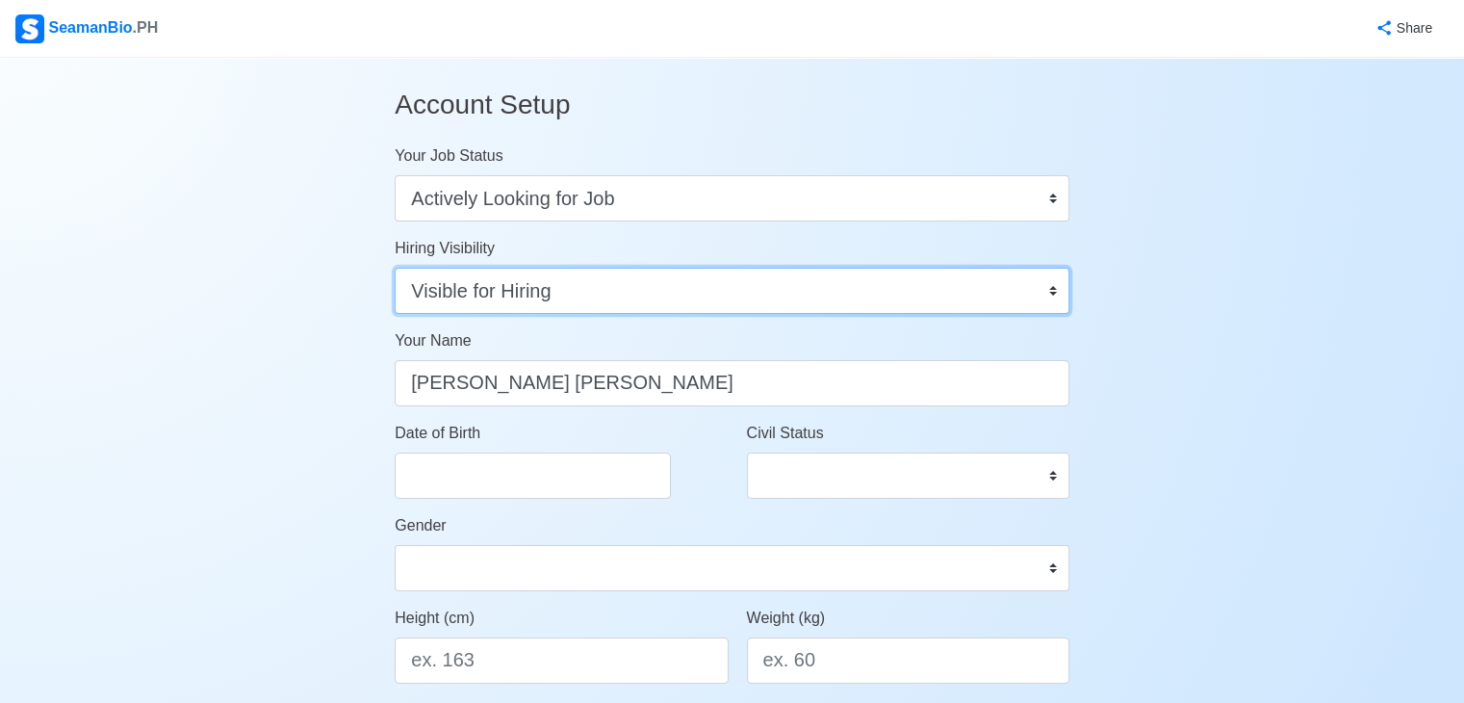
click at [601, 296] on select "Visible for Hiring Not Visible for Hiring" at bounding box center [732, 291] width 675 height 46
click at [395, 268] on select "Visible for Hiring Not Visible for Hiring" at bounding box center [732, 291] width 675 height 46
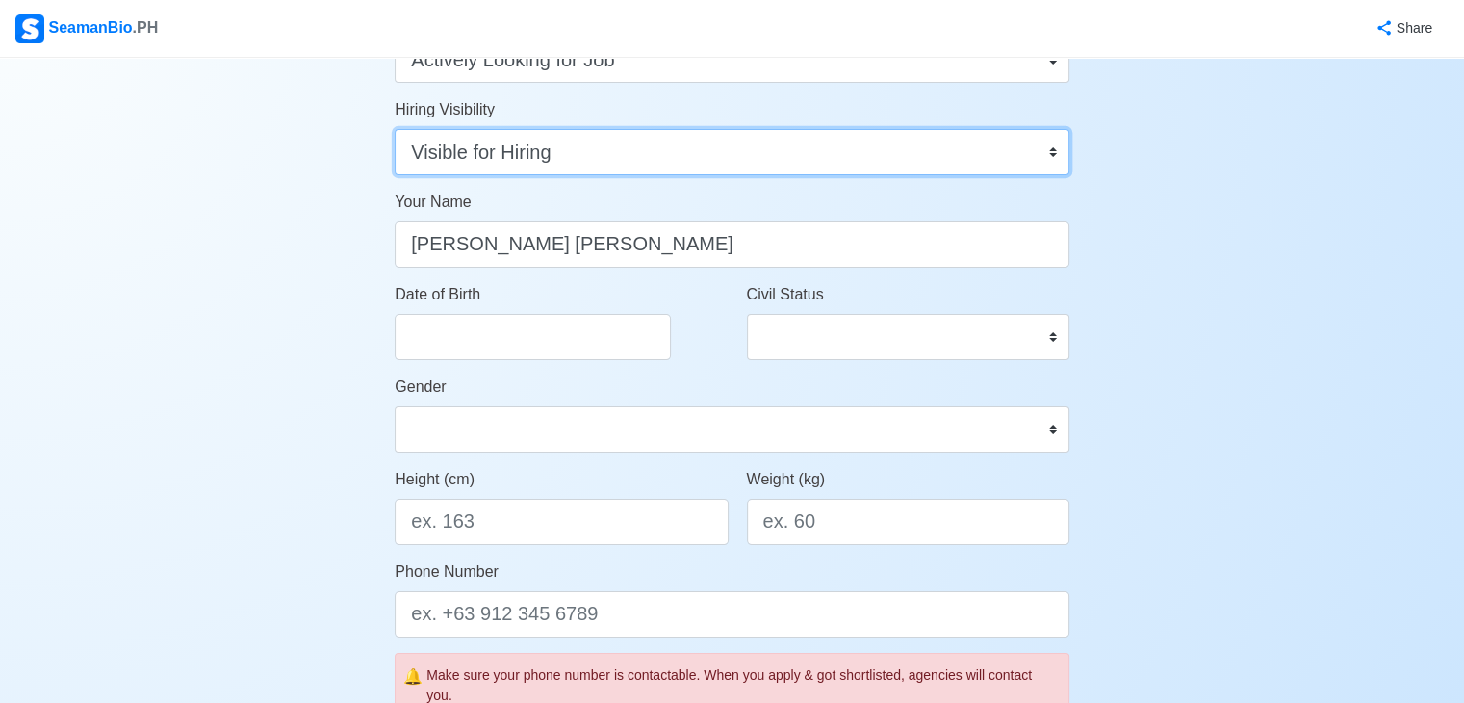
scroll to position [74, 0]
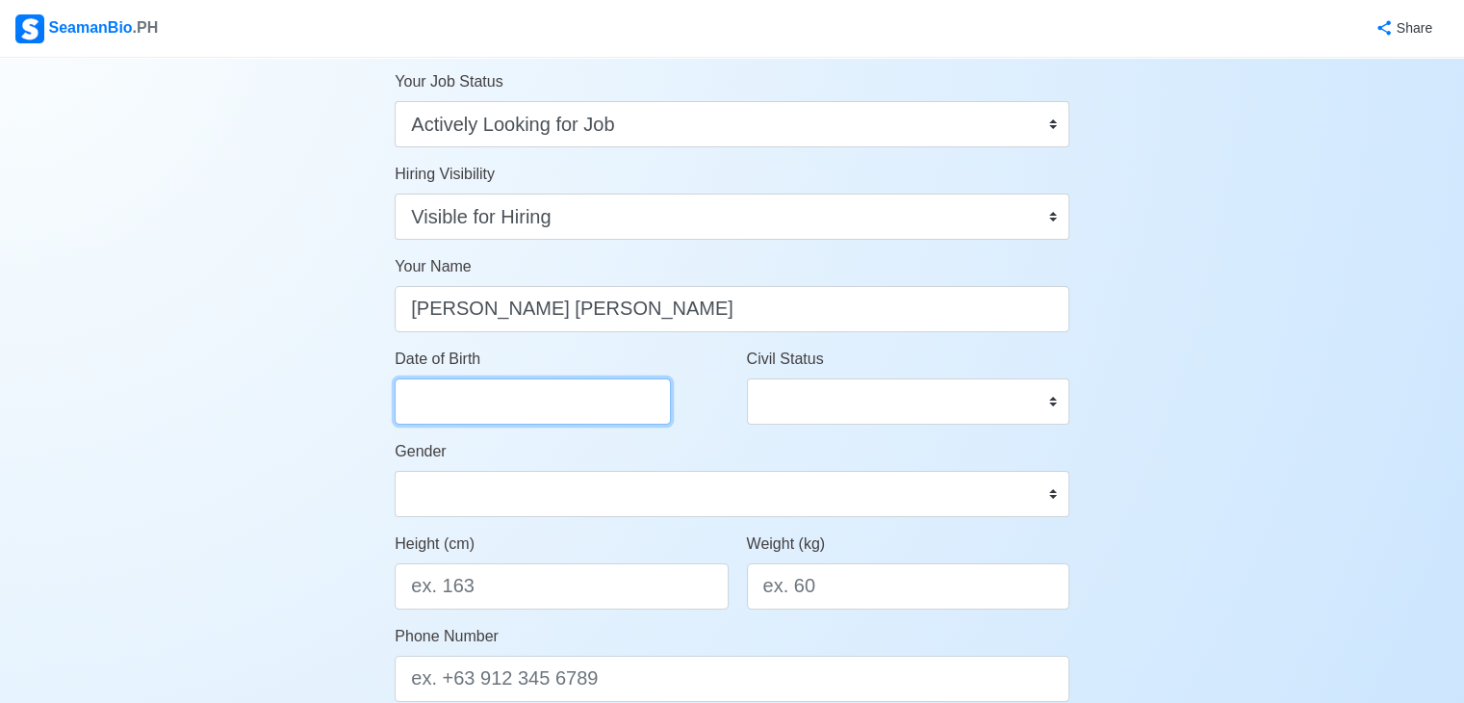
select select "****"
select select "*********"
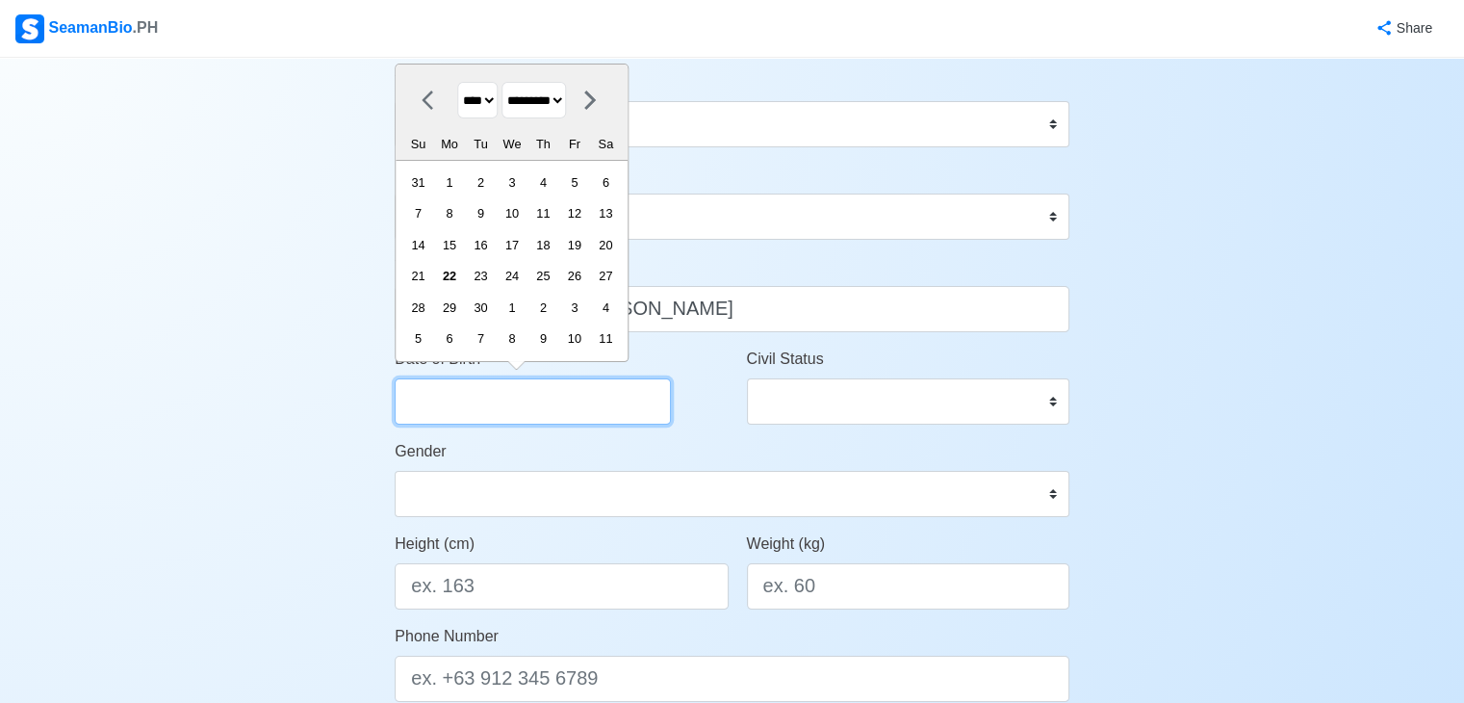
click at [477, 405] on input "Date of Birth" at bounding box center [533, 401] width 276 height 46
click at [498, 107] on select "**** **** **** **** **** **** **** **** **** **** **** **** **** **** **** ****…" at bounding box center [477, 101] width 40 height 38
select select "****"
click at [457, 82] on select "**** **** **** **** **** **** **** **** **** **** **** **** **** **** **** ****…" at bounding box center [477, 101] width 40 height 38
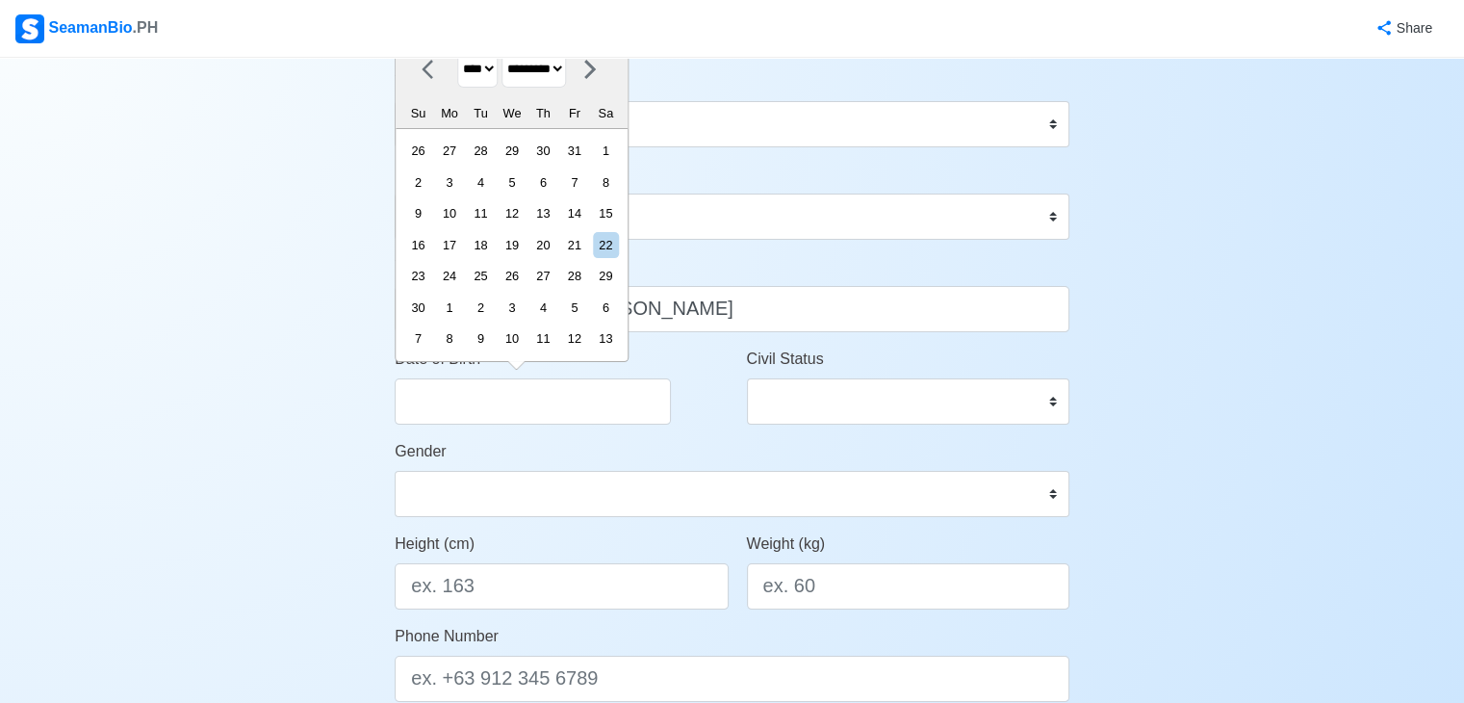
click at [566, 68] on select "******* ******** ***** ***** *** **** **** ****** ********* ******* ******** **…" at bounding box center [534, 69] width 64 height 38
select select "*****"
click at [509, 82] on select "******* ******** ***** ***** *** **** **** ****** ********* ******* ******** **…" at bounding box center [534, 69] width 64 height 38
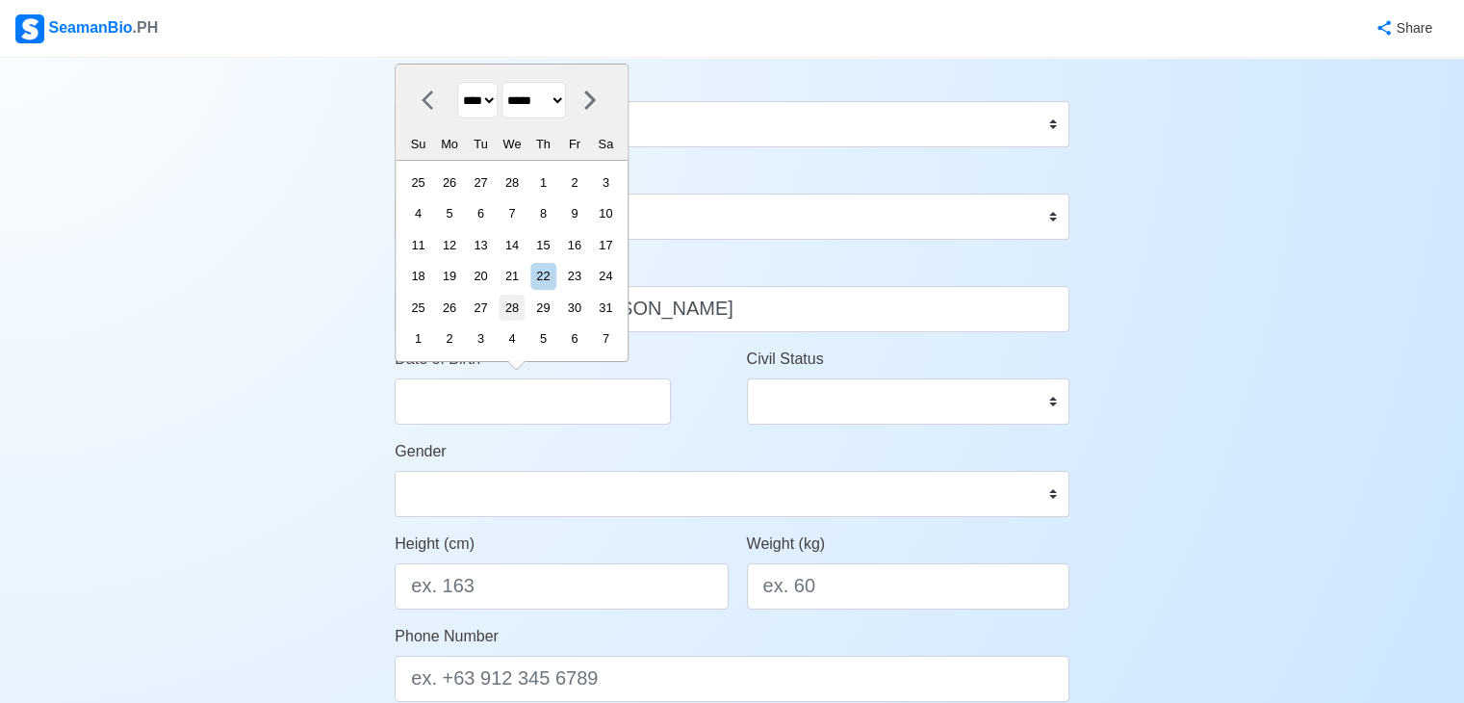
click at [525, 302] on div "28" at bounding box center [512, 308] width 26 height 26
type input "[DATE]"
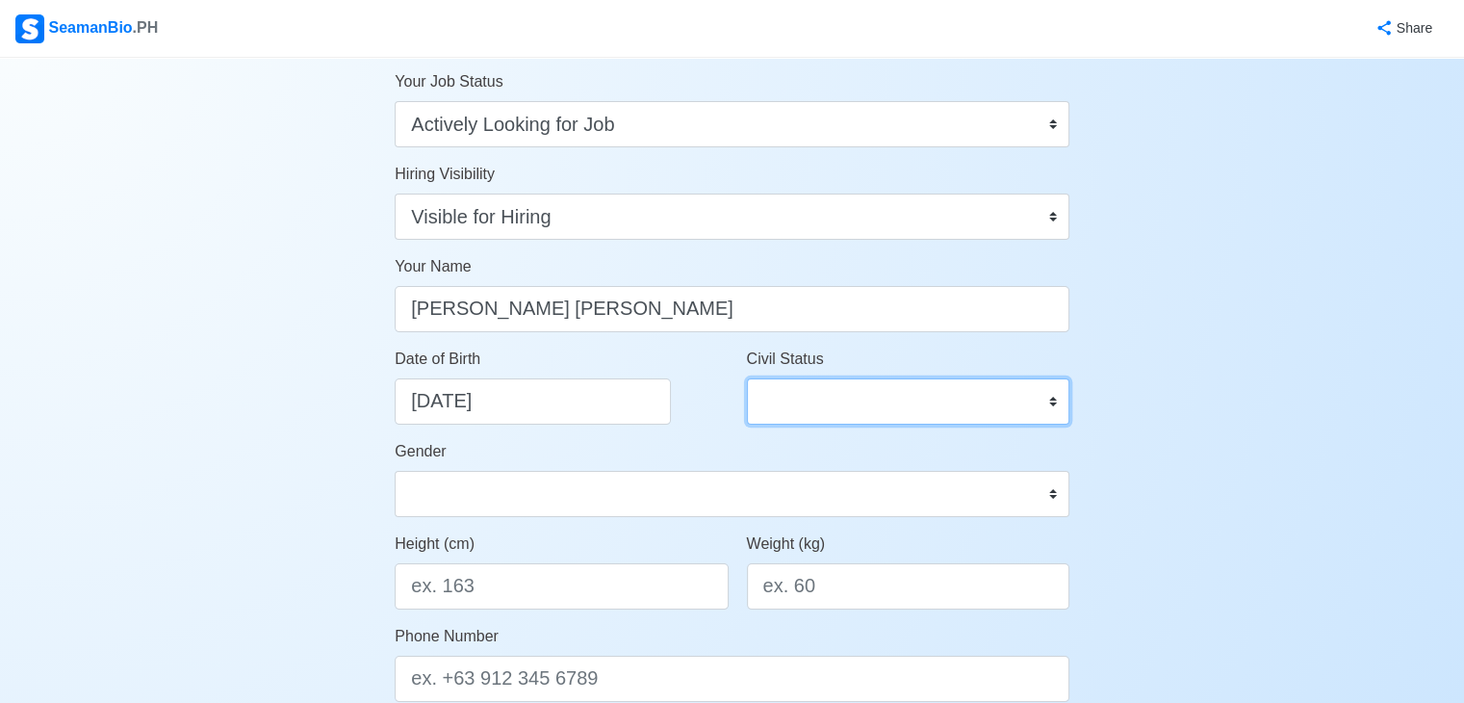
click at [754, 397] on select "Single Married Widowed Separated" at bounding box center [908, 401] width 322 height 46
select select "Married"
click at [768, 396] on select "Single Married Widowed Separated" at bounding box center [908, 401] width 322 height 46
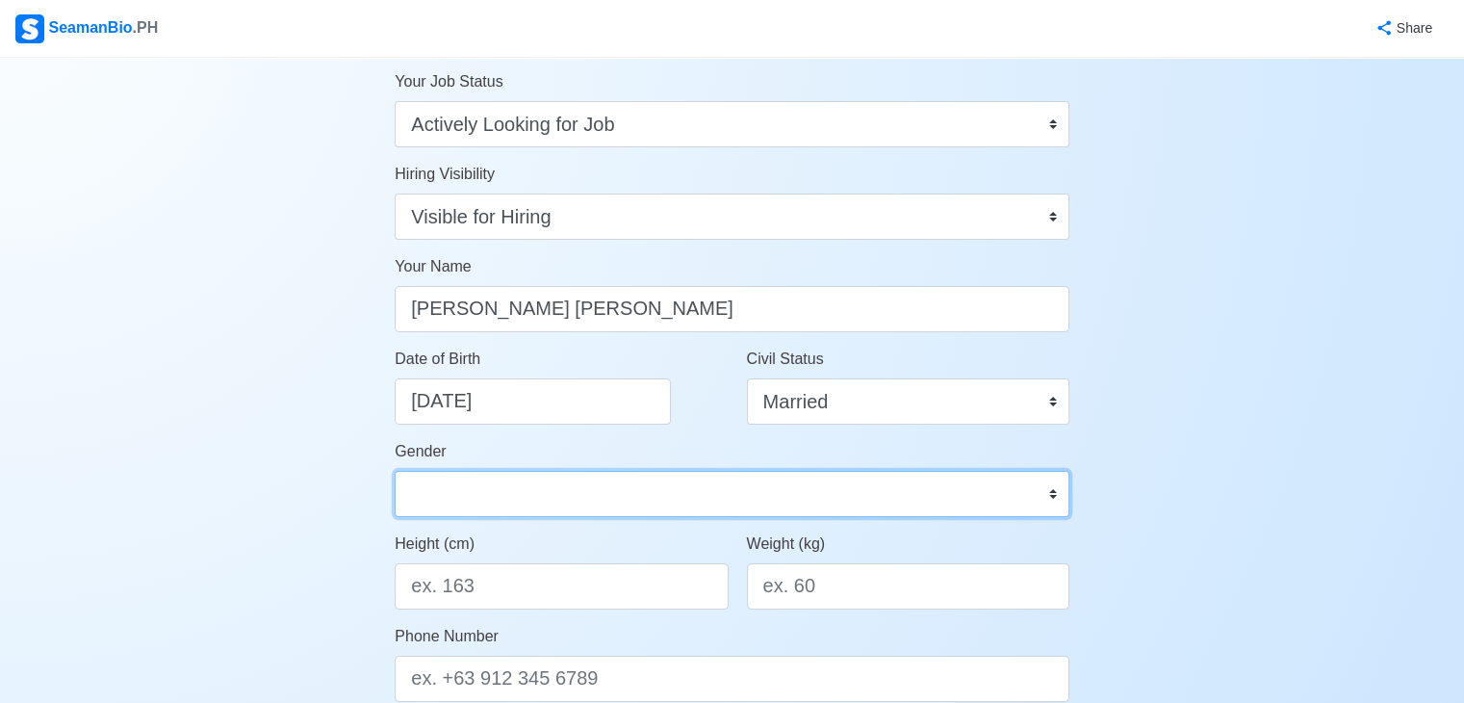
click at [484, 479] on select "[DEMOGRAPHIC_DATA] [DEMOGRAPHIC_DATA]" at bounding box center [732, 494] width 675 height 46
select select "[DEMOGRAPHIC_DATA]"
click at [395, 471] on select "[DEMOGRAPHIC_DATA] [DEMOGRAPHIC_DATA]" at bounding box center [732, 494] width 675 height 46
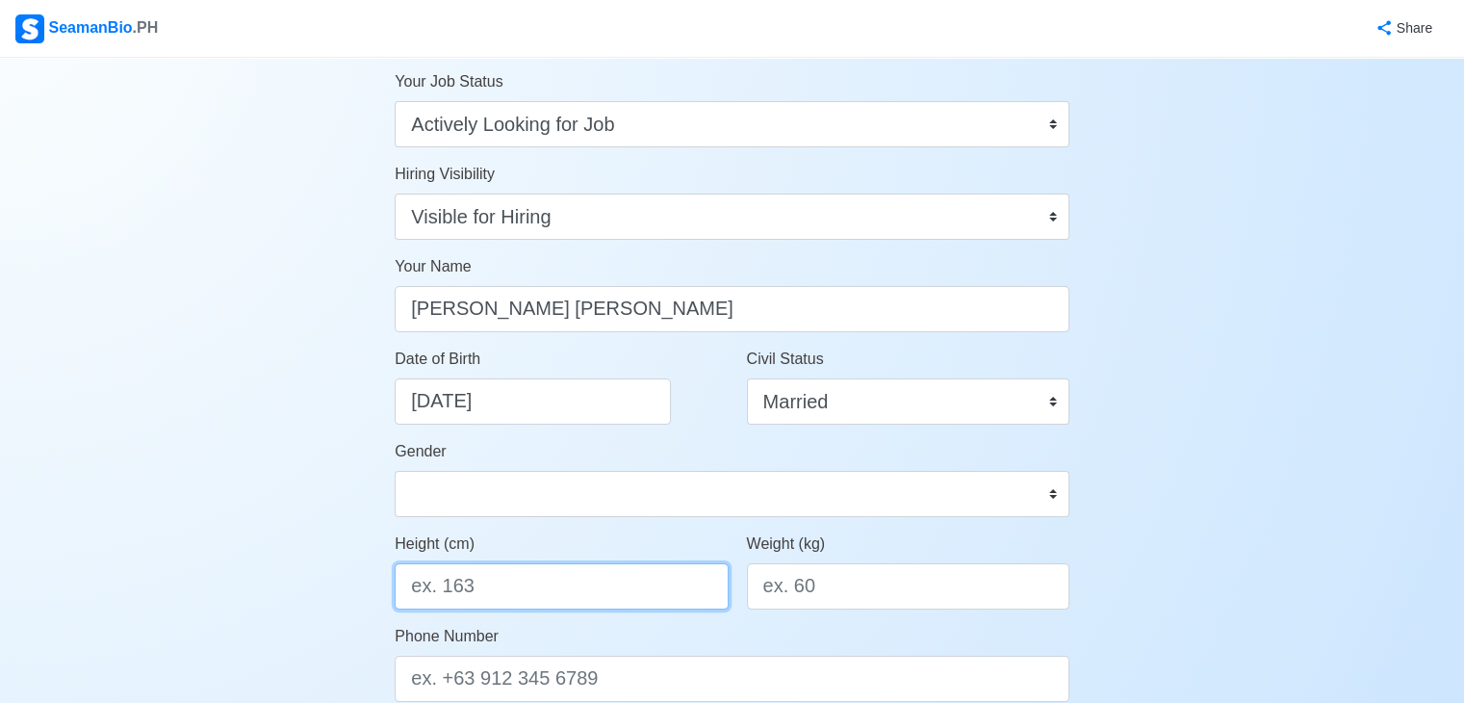
click at [486, 598] on input "Height (cm)" at bounding box center [561, 586] width 333 height 46
